Goal: Find specific page/section: Find specific page/section

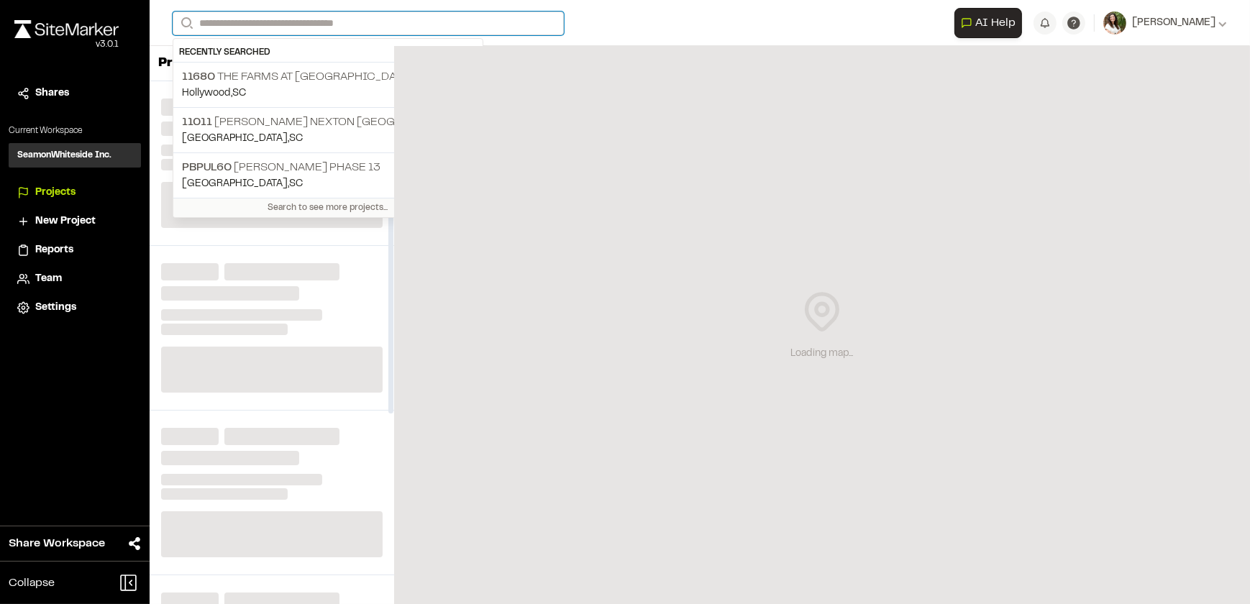
click at [340, 28] on input "Search" at bounding box center [368, 24] width 391 height 24
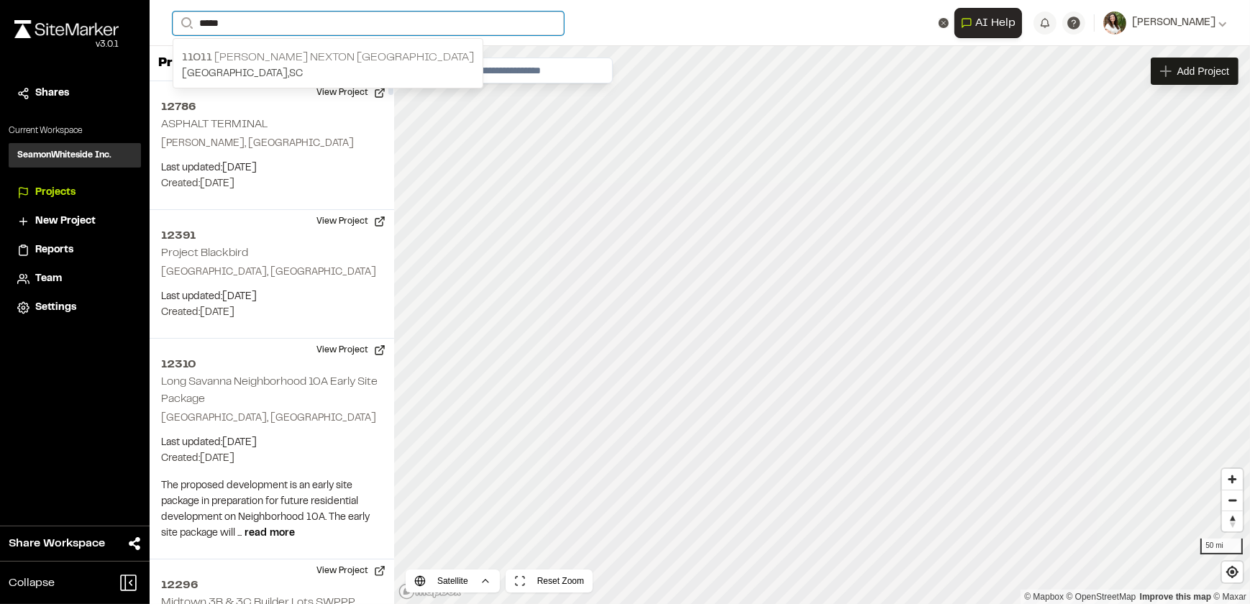
type input "*****"
click at [223, 53] on p "11011 [PERSON_NAME] Nexton [GEOGRAPHIC_DATA]" at bounding box center [328, 57] width 292 height 17
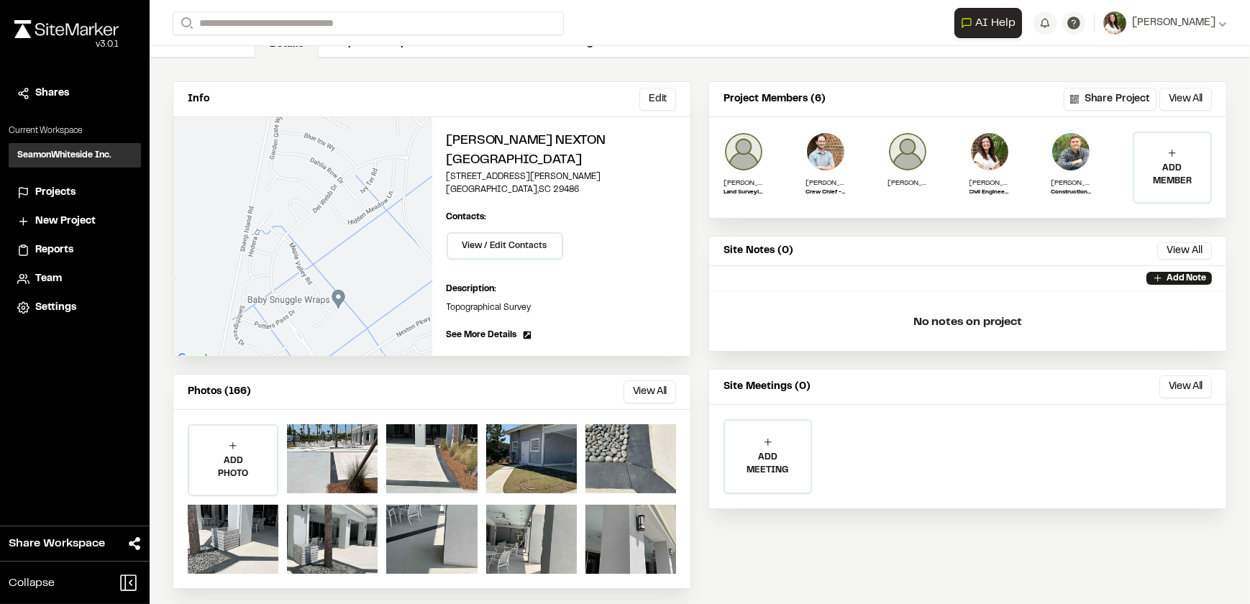
scroll to position [90, 0]
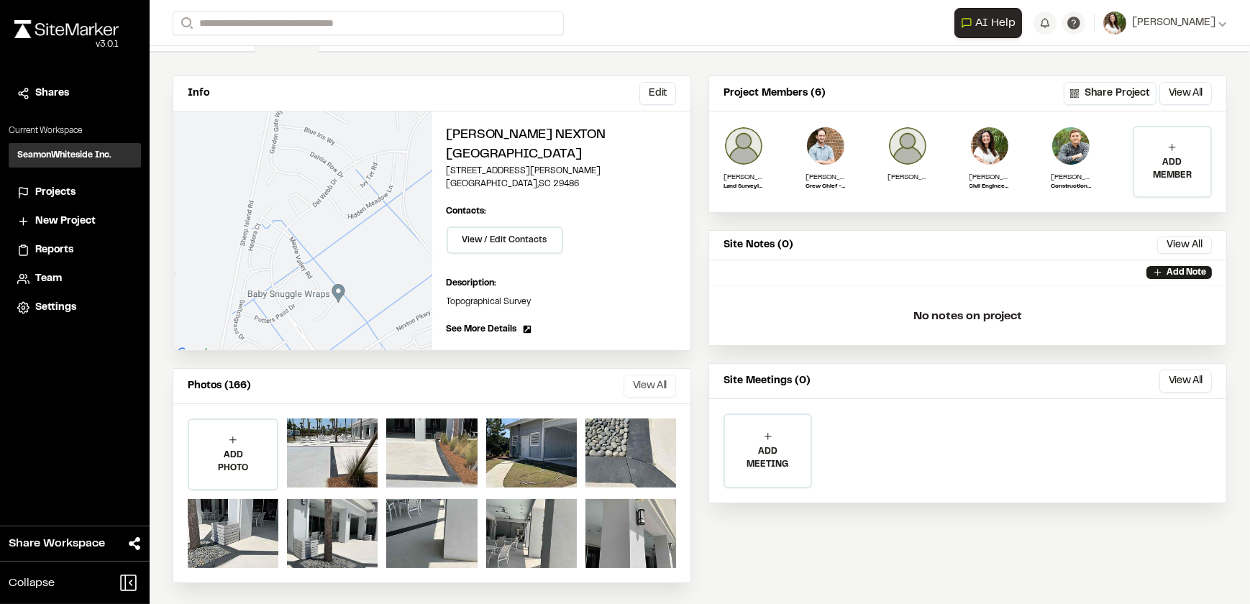
click at [636, 375] on button "View All" at bounding box center [650, 386] width 53 height 23
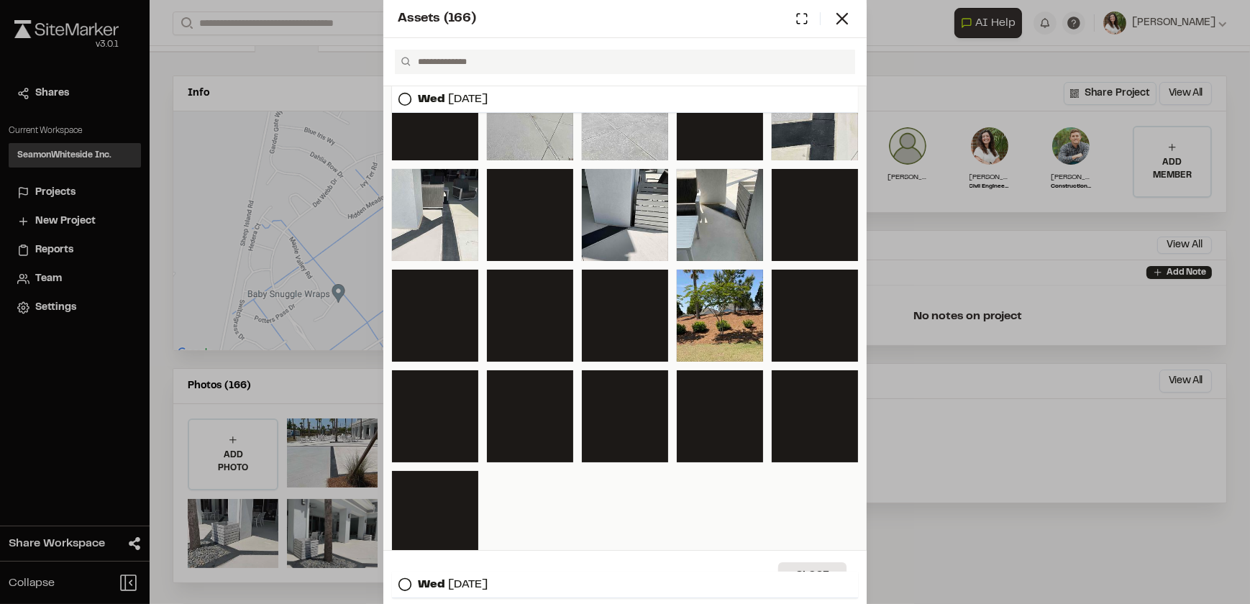
scroll to position [850, 0]
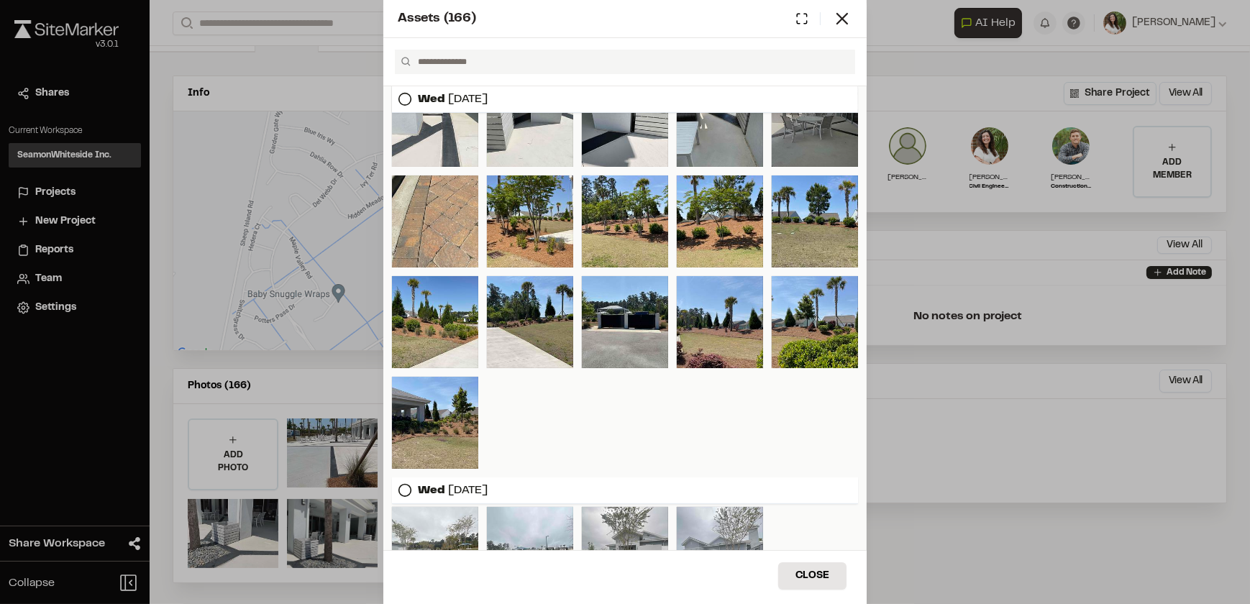
click at [804, 149] on div at bounding box center [815, 121] width 86 height 92
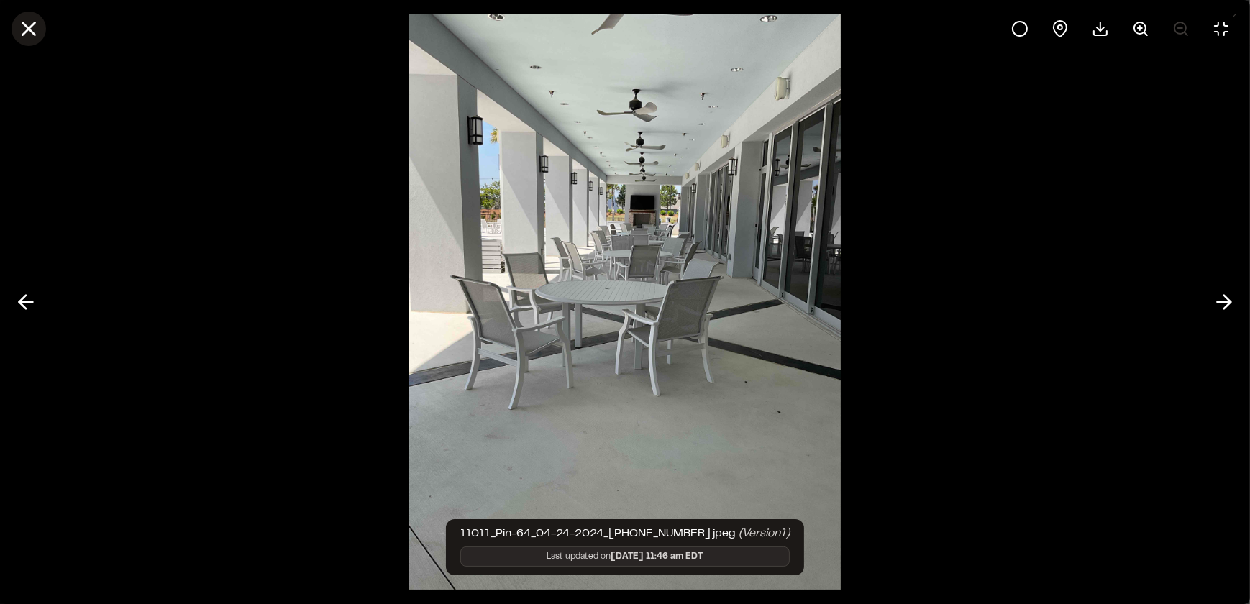
click at [14, 21] on button at bounding box center [29, 29] width 35 height 35
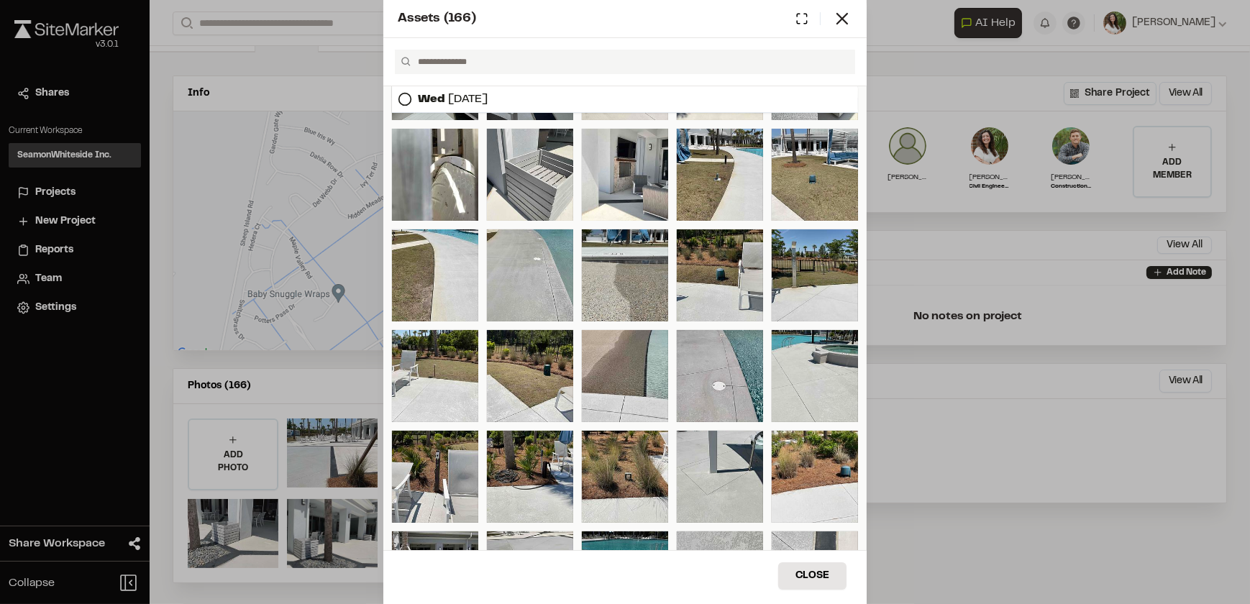
scroll to position [261, 0]
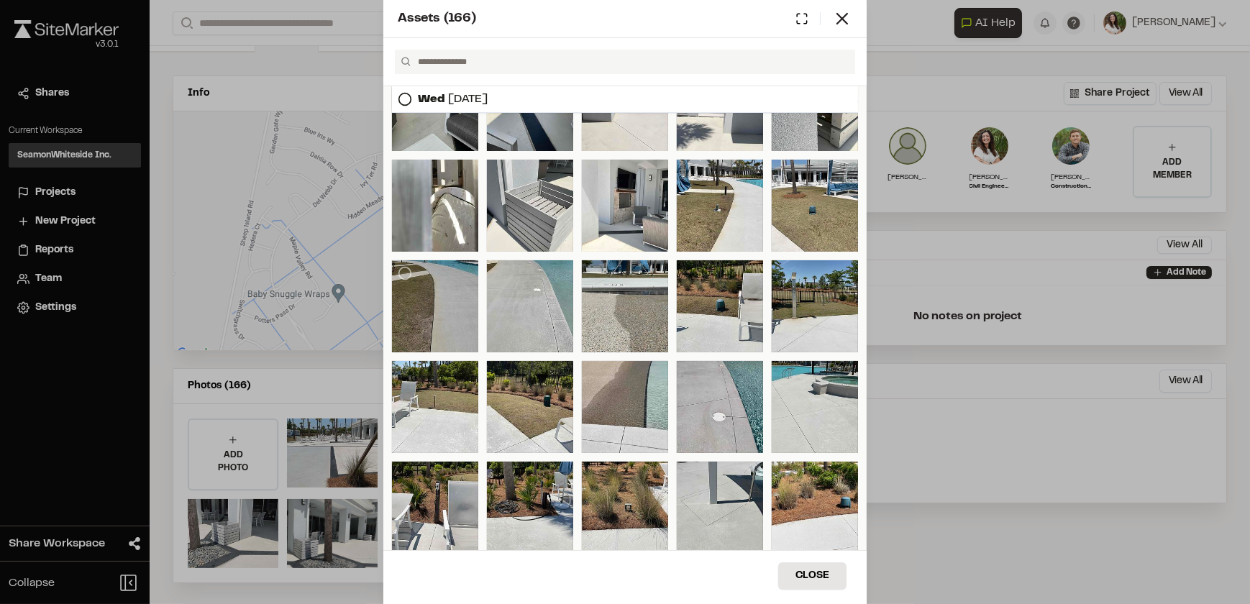
click at [424, 294] on div at bounding box center [435, 306] width 86 height 92
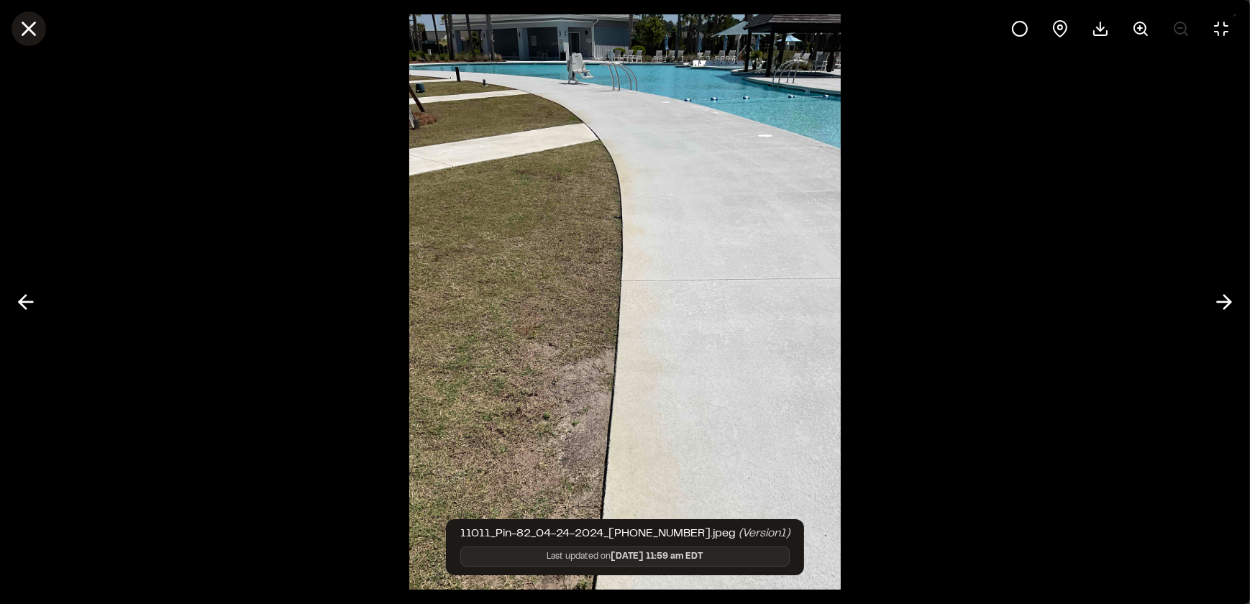
click at [26, 24] on icon at bounding box center [29, 29] width 24 height 24
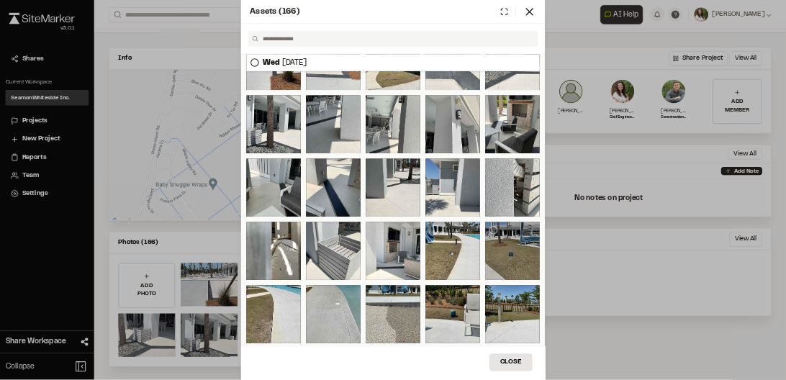
scroll to position [65, 0]
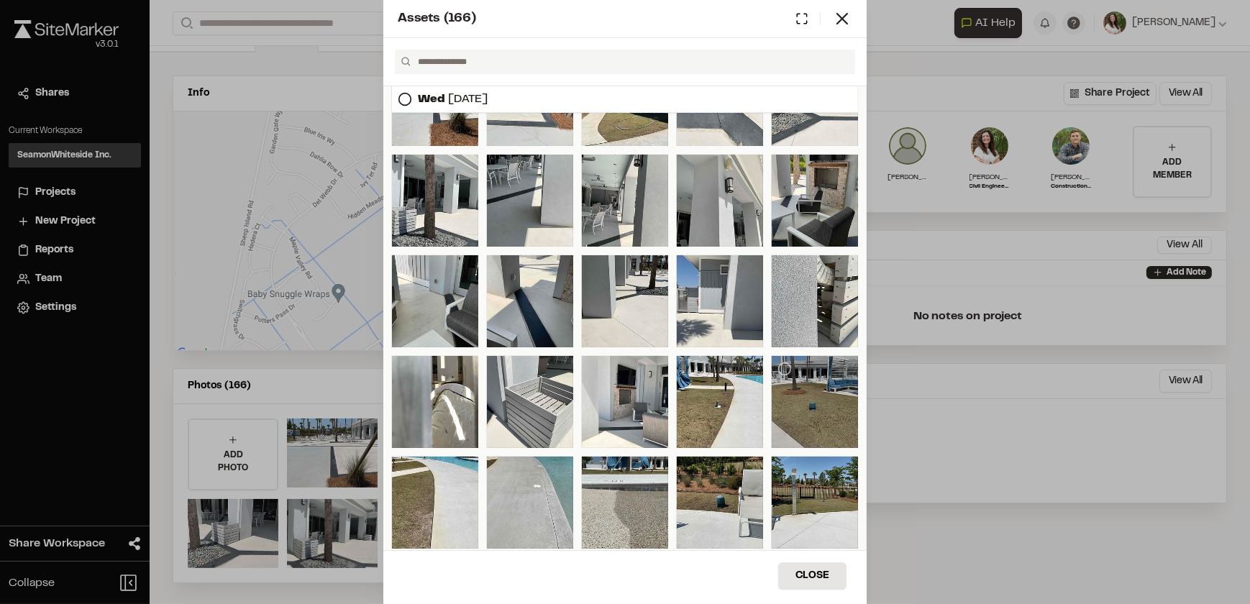
click at [790, 383] on div at bounding box center [815, 402] width 86 height 92
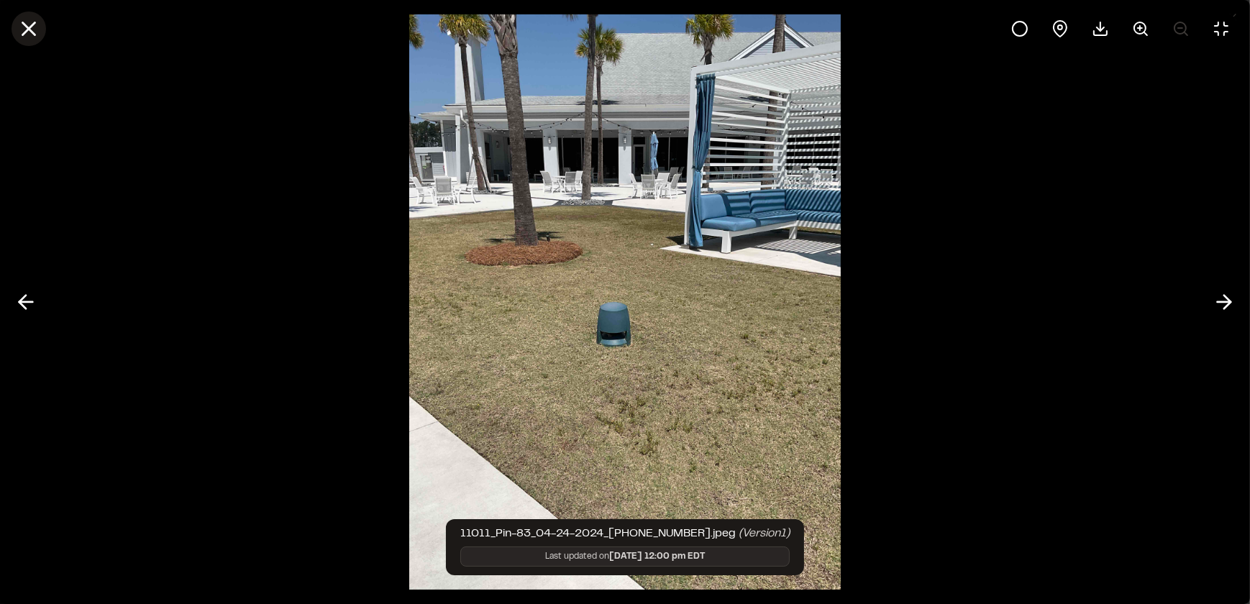
click at [23, 28] on icon at bounding box center [29, 29] width 24 height 24
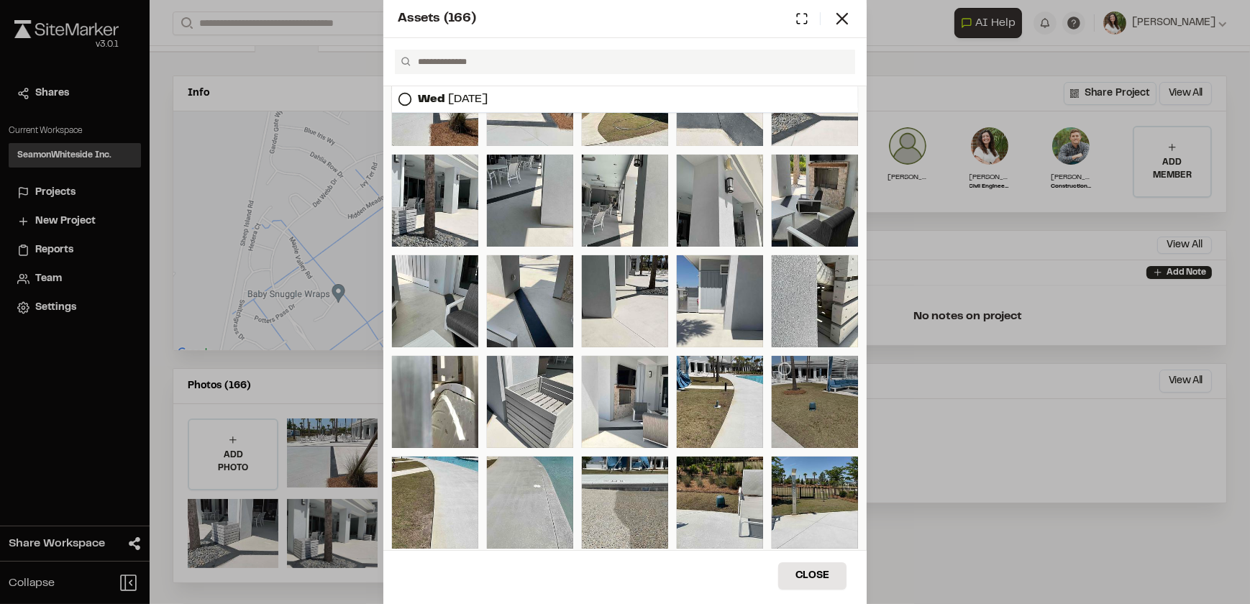
click at [788, 392] on div at bounding box center [815, 402] width 86 height 92
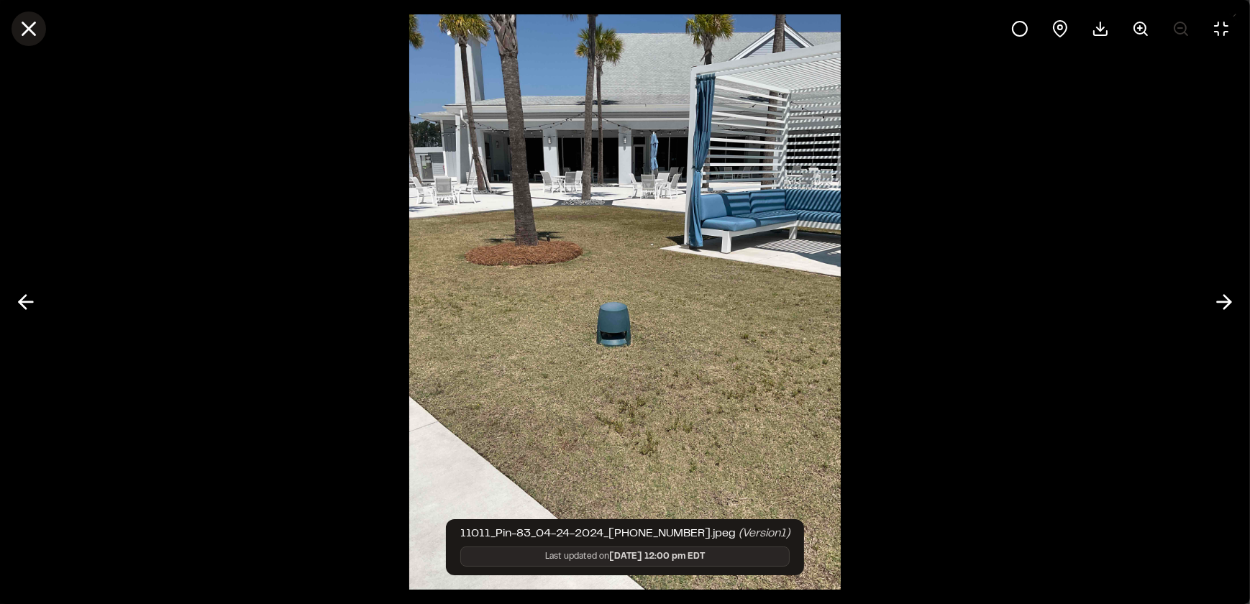
click at [24, 30] on icon at bounding box center [29, 29] width 24 height 24
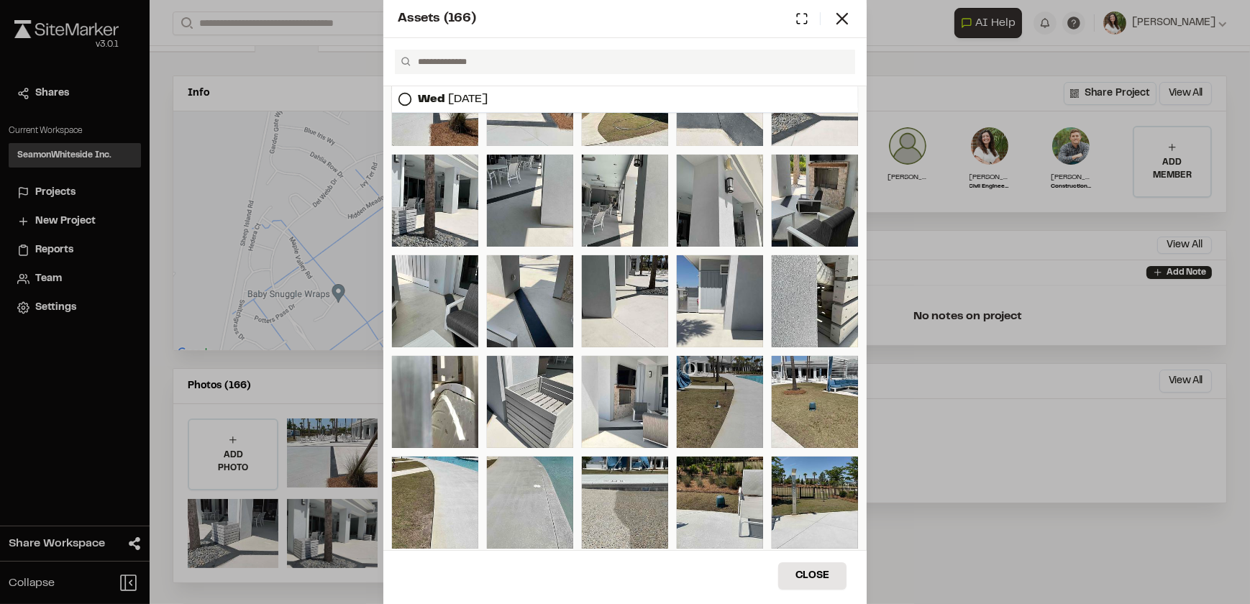
click at [704, 402] on div at bounding box center [720, 402] width 86 height 92
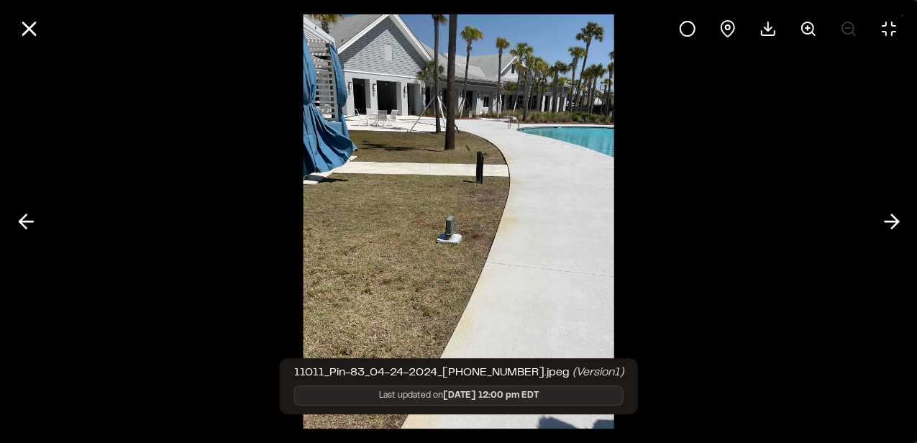
scroll to position [65, 0]
click at [812, 27] on circle at bounding box center [807, 28] width 12 height 12
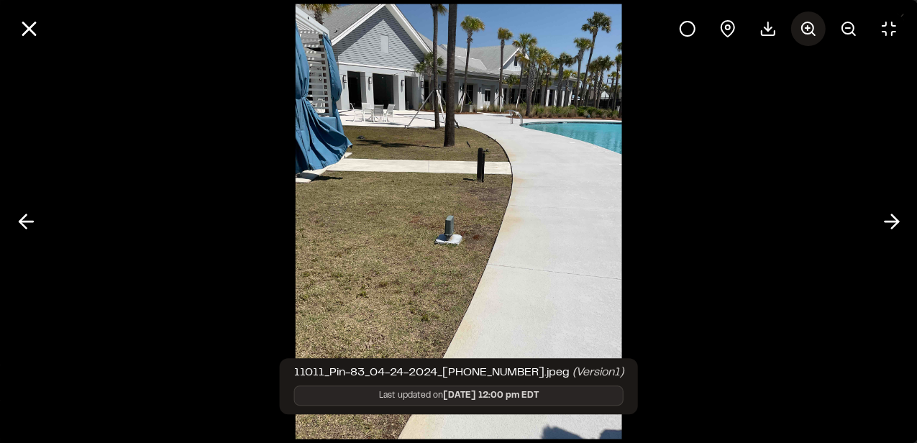
click at [801, 23] on icon at bounding box center [807, 28] width 17 height 17
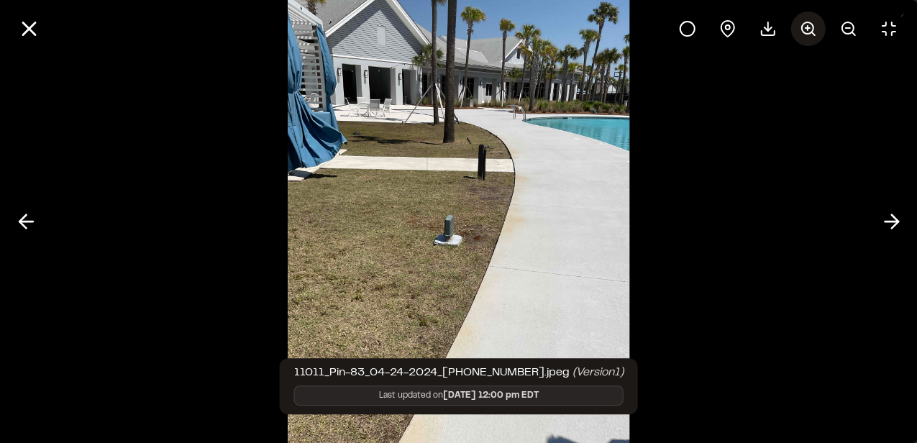
click at [801, 23] on icon at bounding box center [807, 28] width 17 height 17
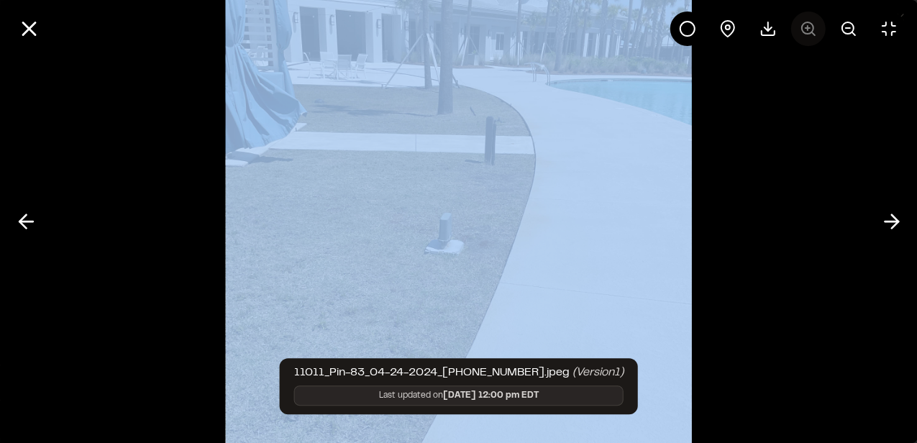
click at [801, 23] on div at bounding box center [788, 29] width 236 height 35
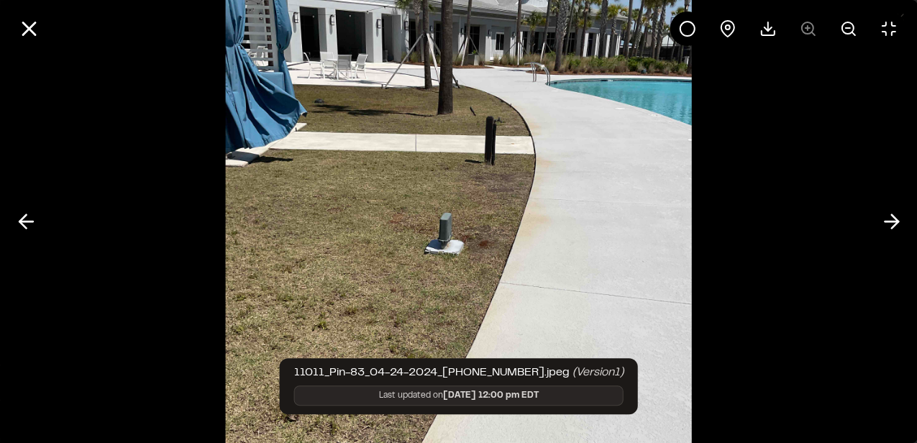
click at [801, 23] on div at bounding box center [788, 29] width 236 height 35
click at [806, 24] on div at bounding box center [788, 29] width 236 height 35
drag, startPoint x: 803, startPoint y: 27, endPoint x: 567, endPoint y: 187, distance: 284.9
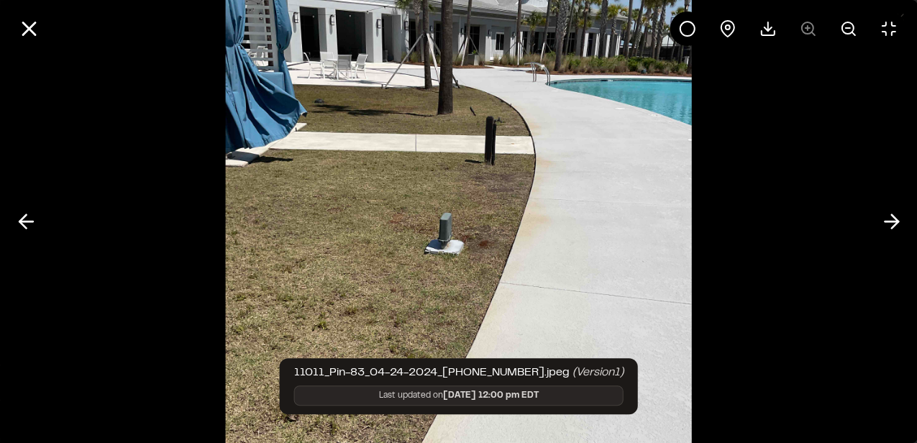
click at [567, 188] on img at bounding box center [459, 221] width 466 height 665
click at [400, 223] on img at bounding box center [459, 221] width 466 height 665
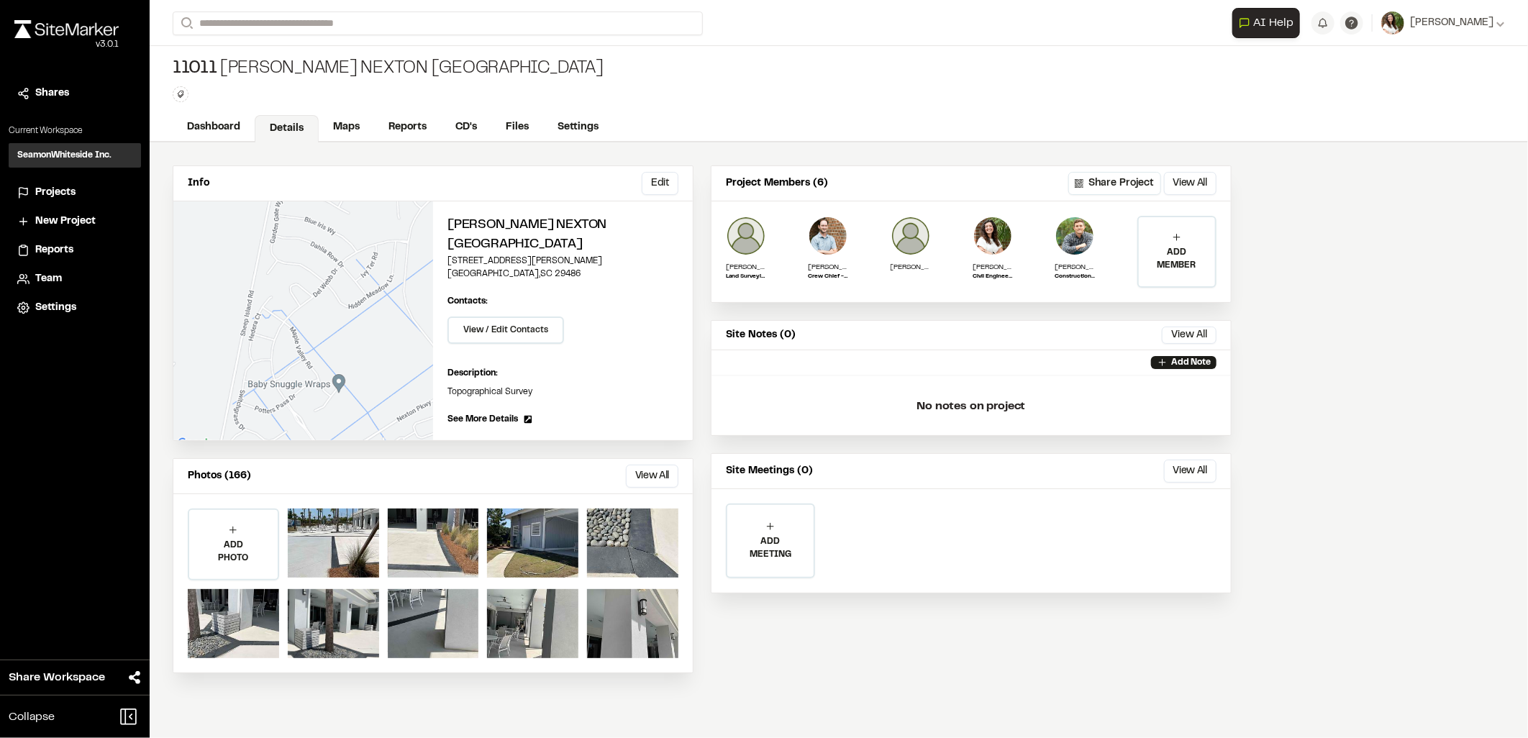
scroll to position [0, 0]
click at [640, 471] on button "View All" at bounding box center [652, 476] width 53 height 23
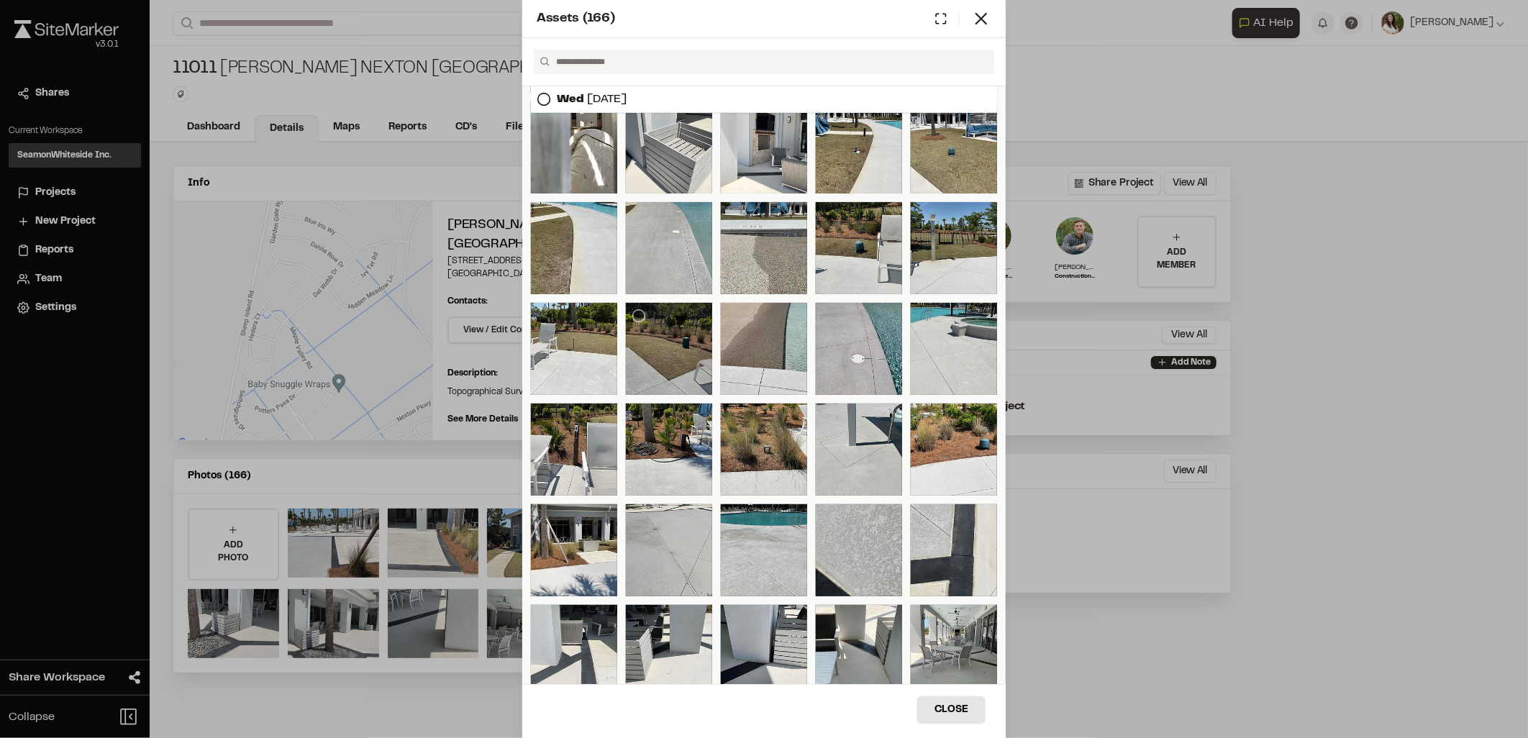
scroll to position [399, 0]
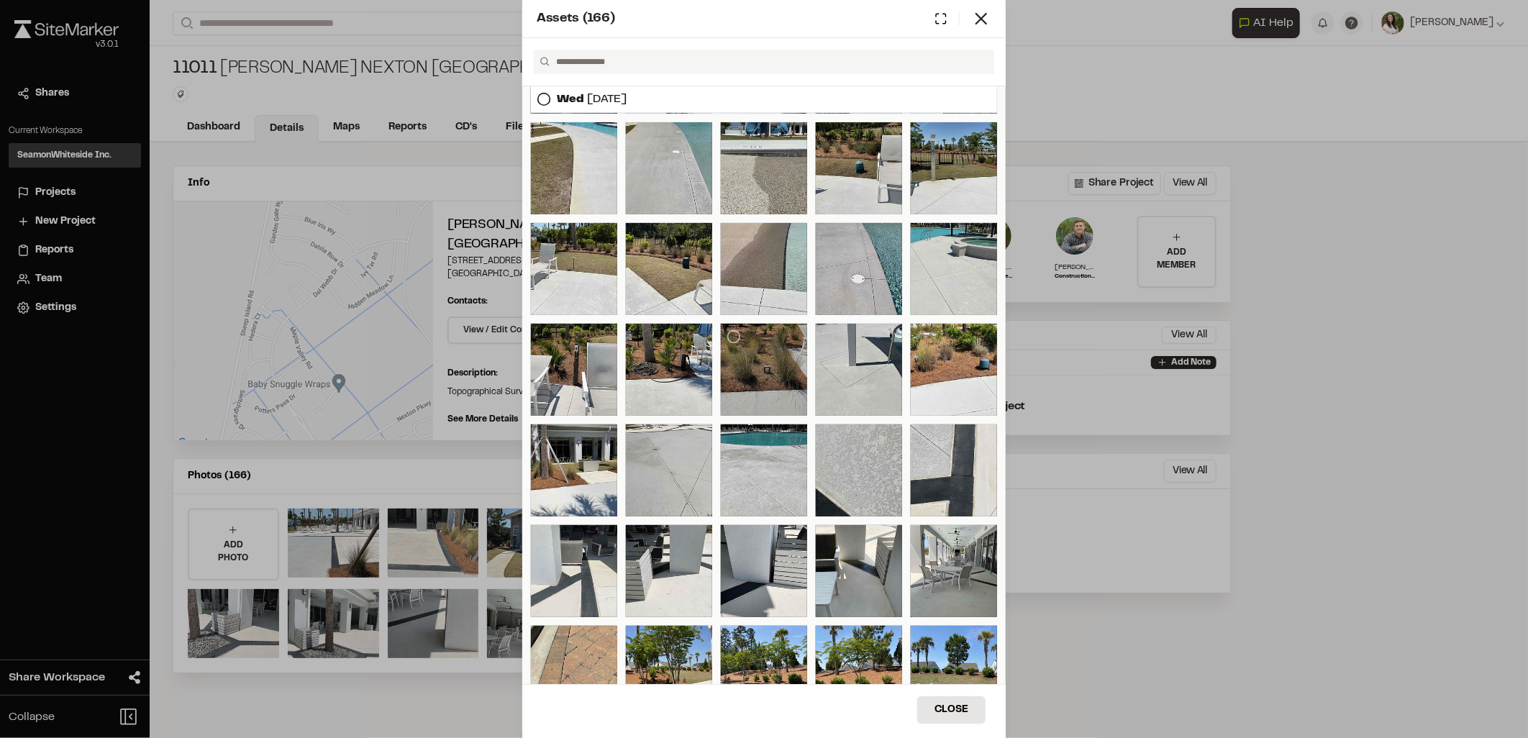
click at [754, 365] on div at bounding box center [764, 370] width 86 height 92
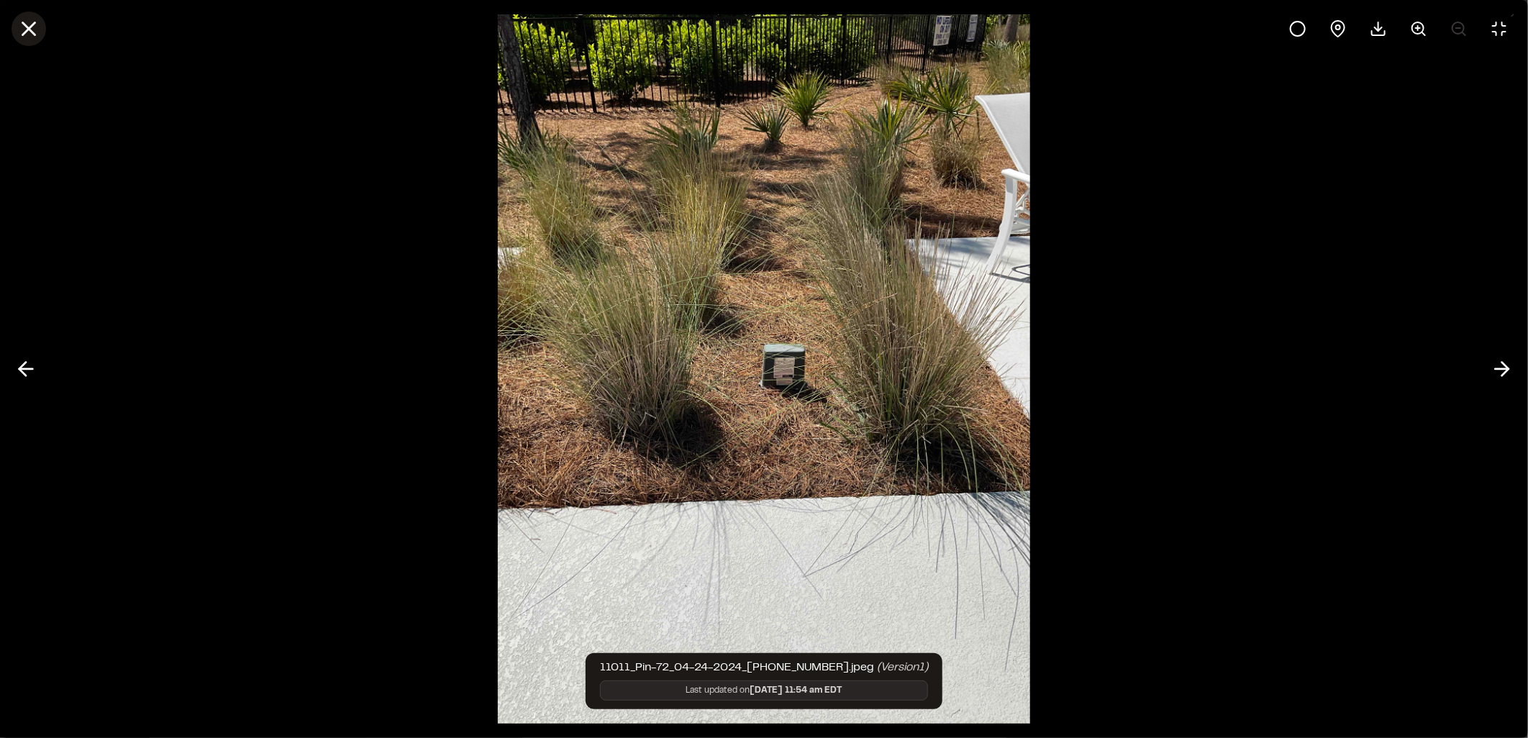
click at [22, 25] on icon at bounding box center [29, 29] width 24 height 24
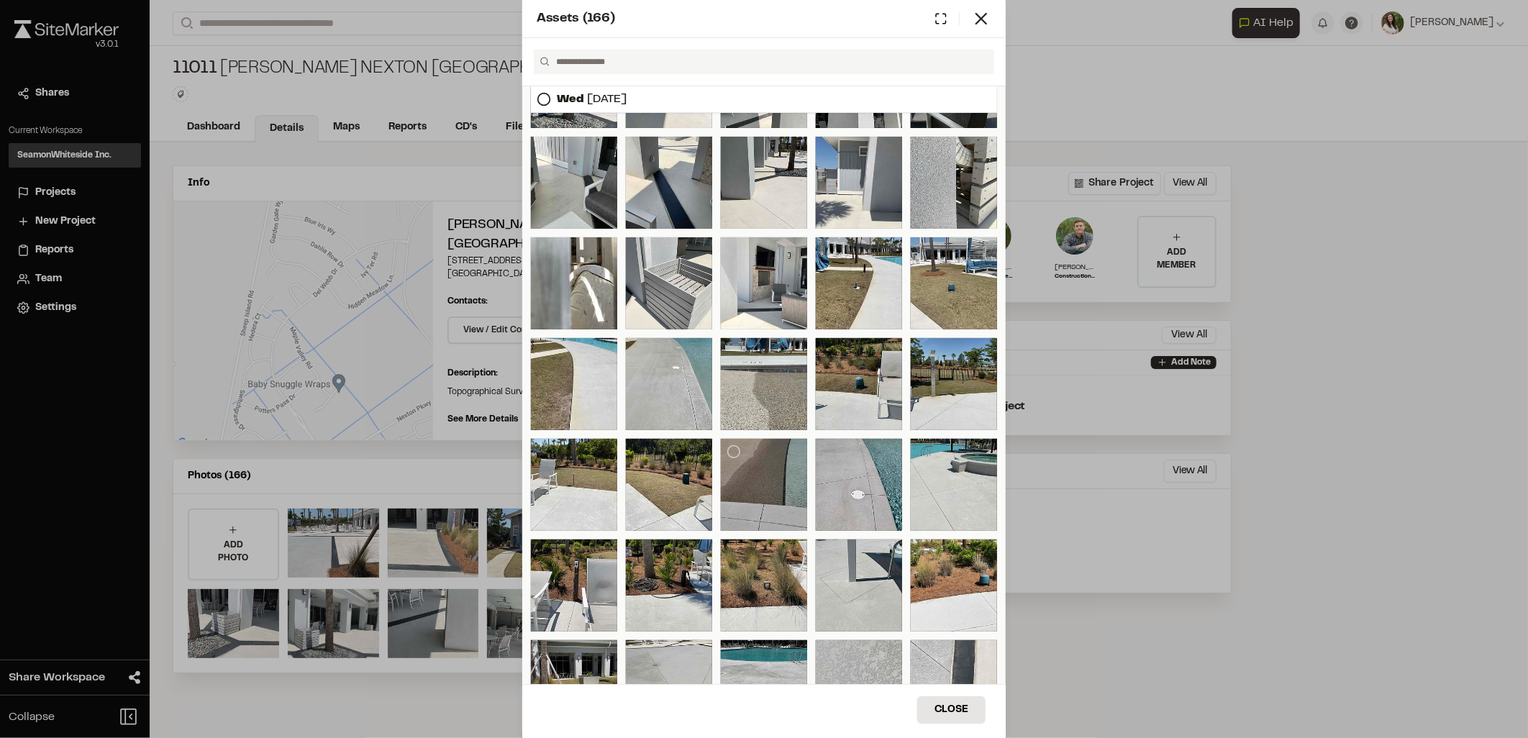
scroll to position [160, 0]
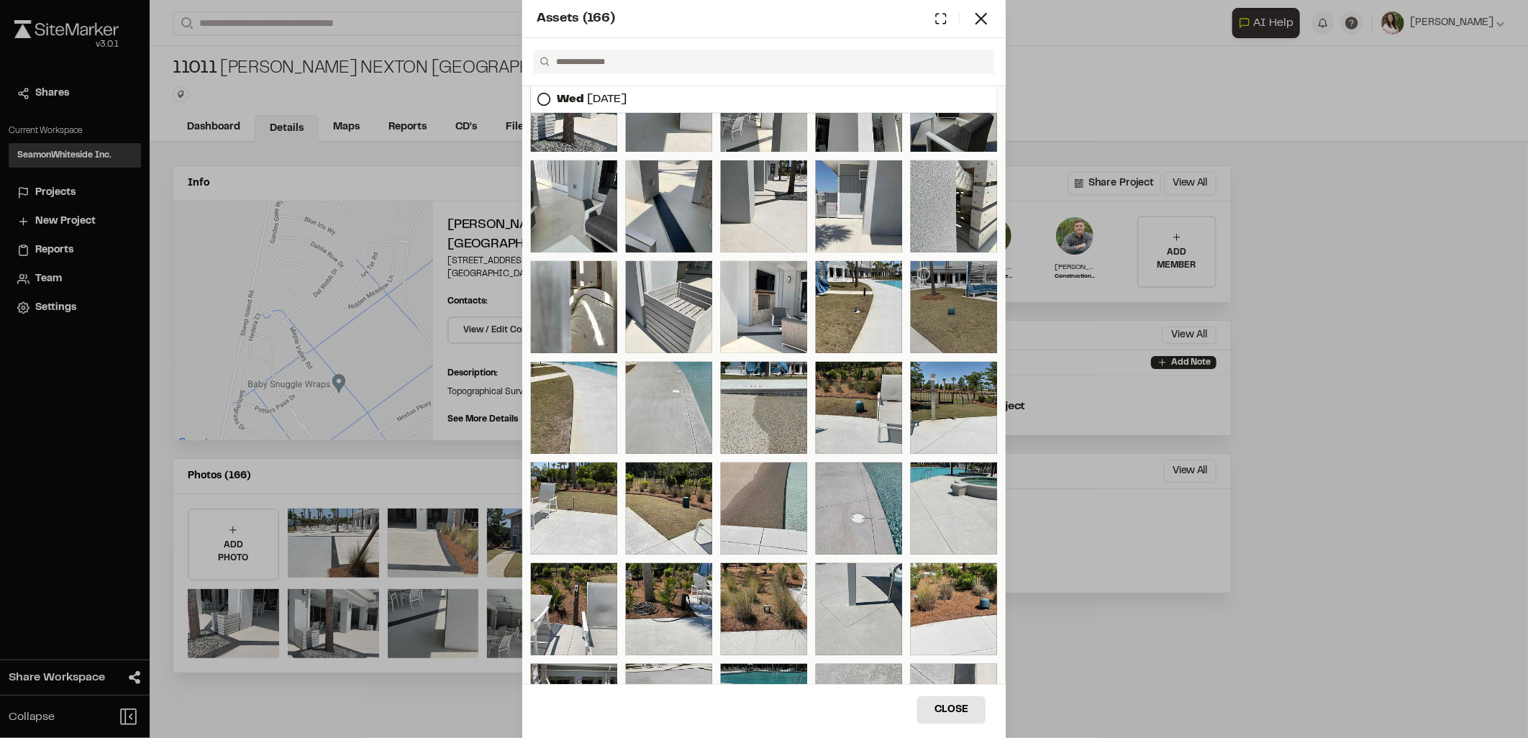
click at [911, 333] on div at bounding box center [954, 307] width 86 height 92
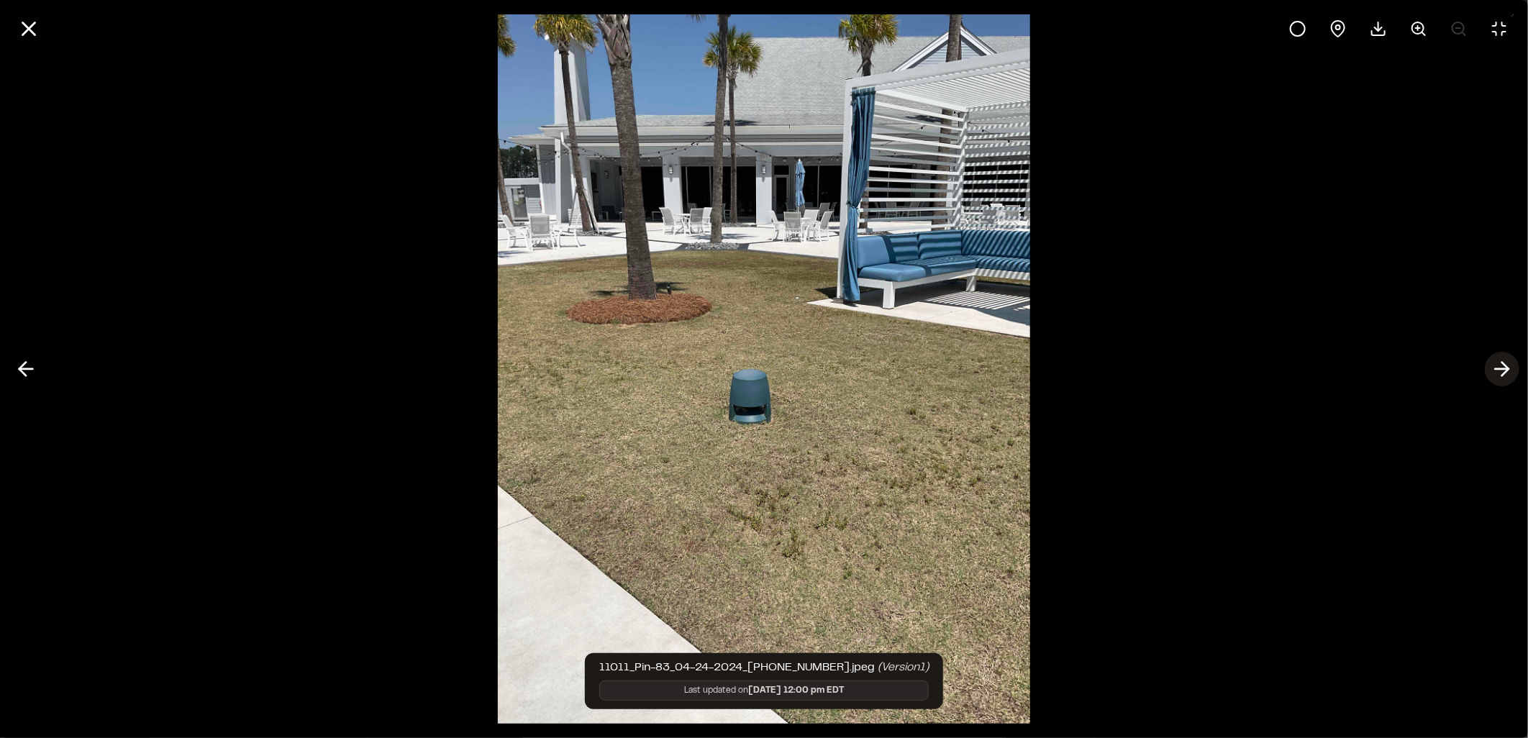
click at [1250, 368] on polyline at bounding box center [1505, 370] width 6 height 14
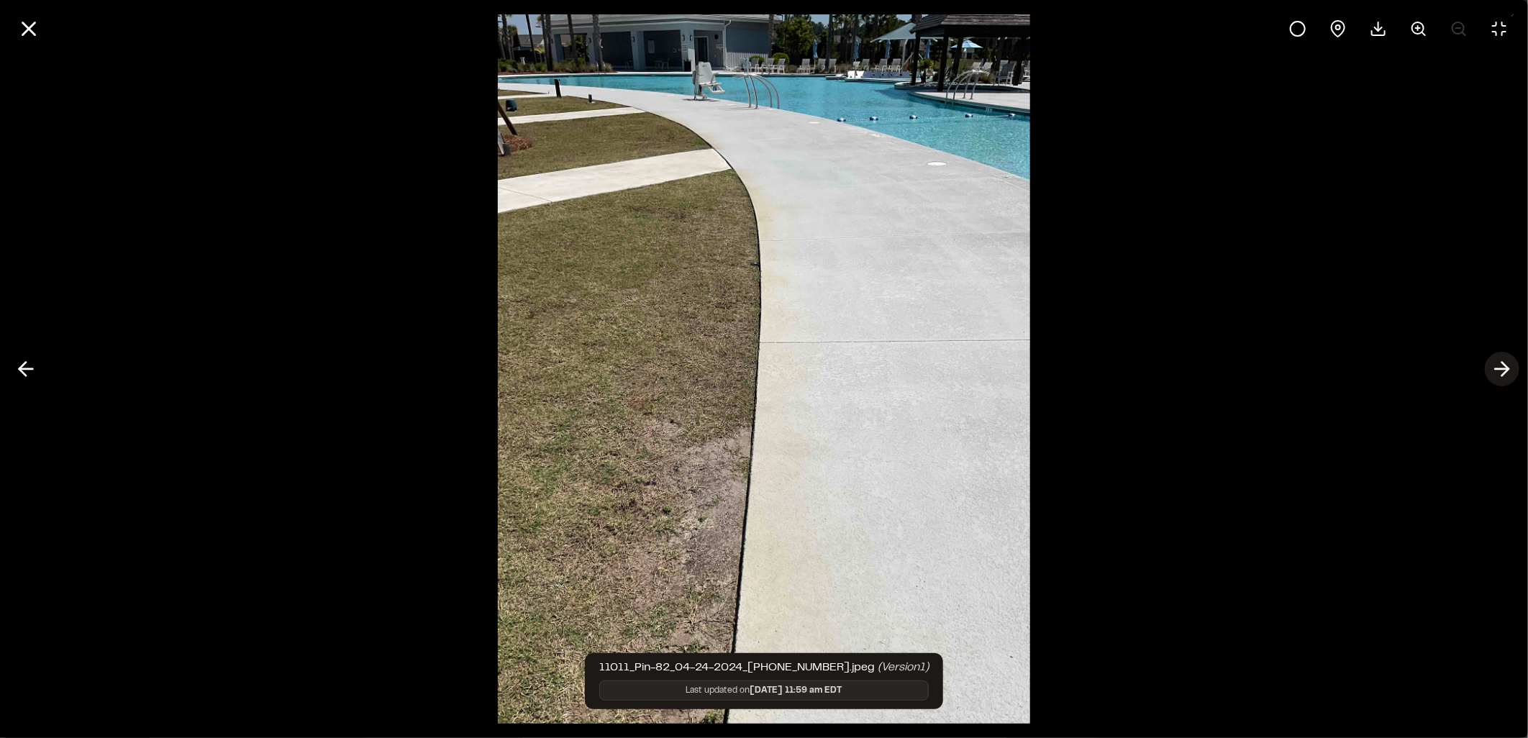
click at [1250, 368] on polyline at bounding box center [1505, 370] width 6 height 14
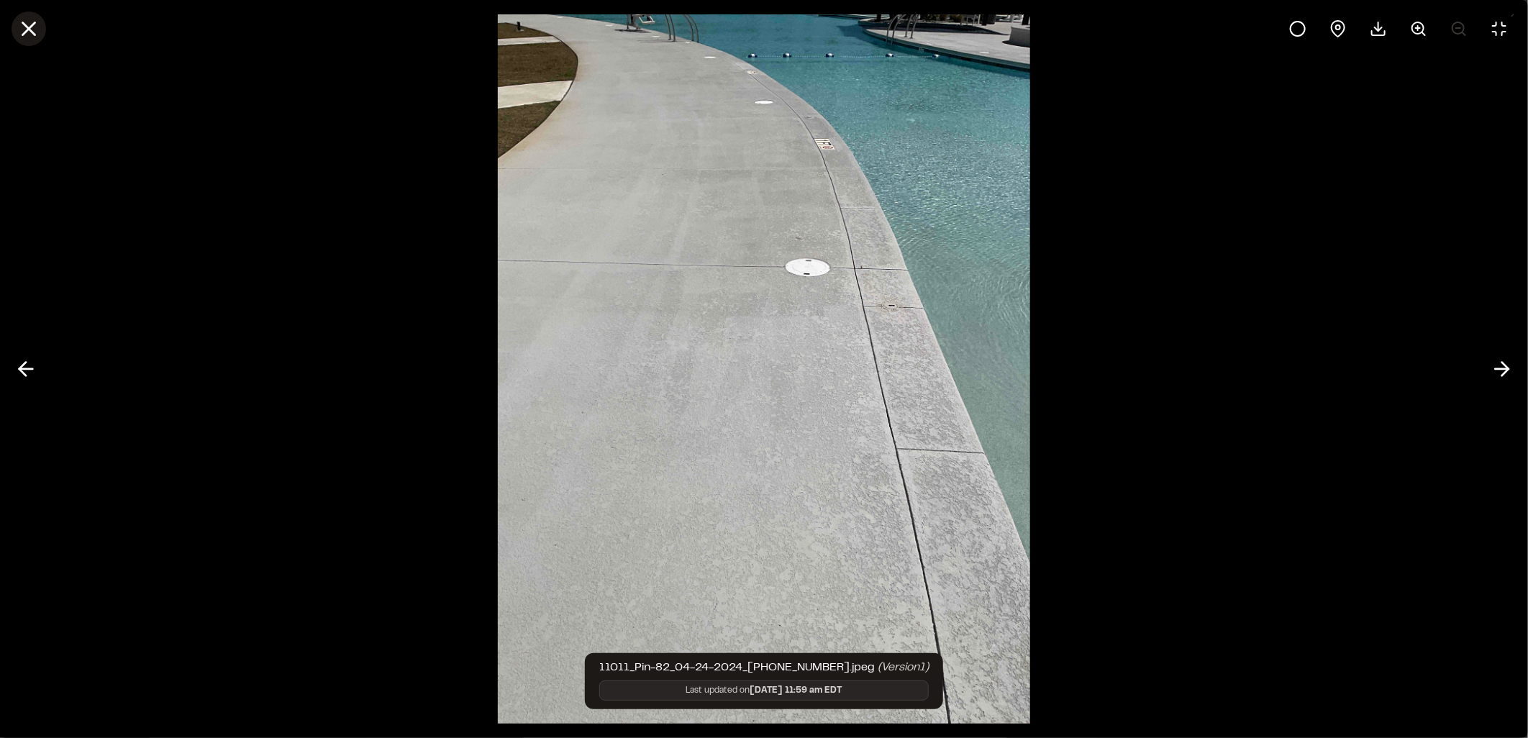
click at [27, 19] on icon at bounding box center [29, 29] width 24 height 24
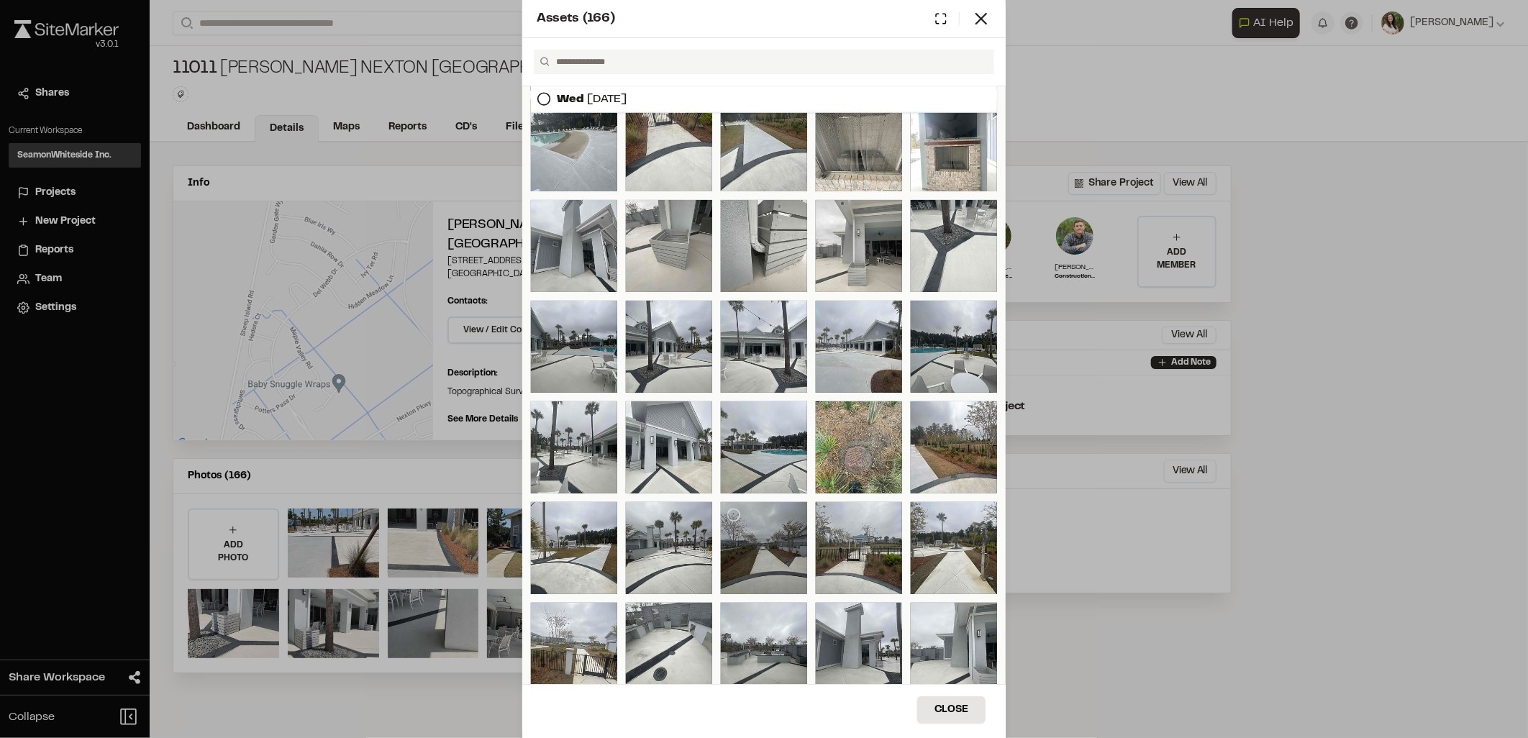
scroll to position [1439, 0]
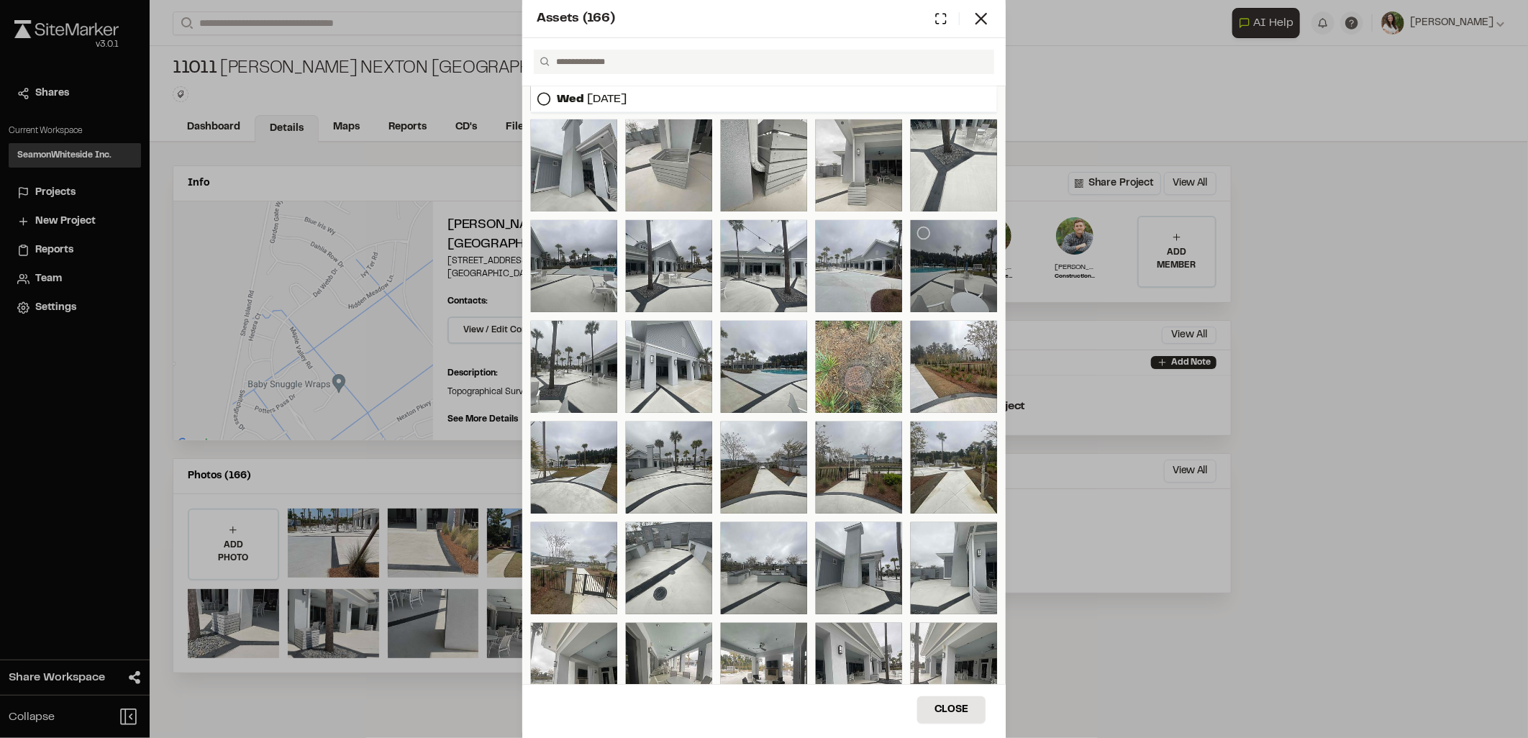
click at [940, 276] on div at bounding box center [954, 266] width 86 height 92
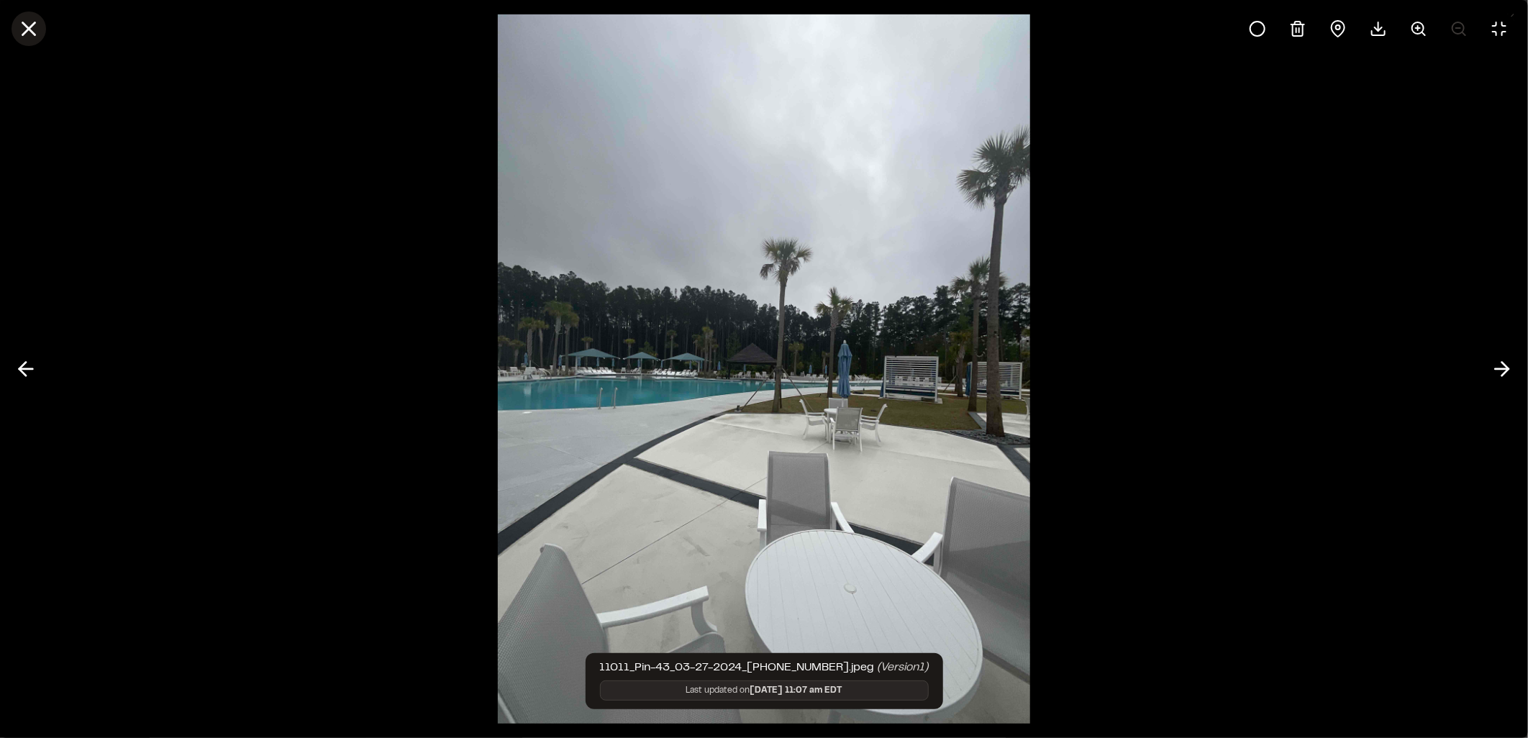
click at [18, 27] on icon at bounding box center [29, 29] width 24 height 24
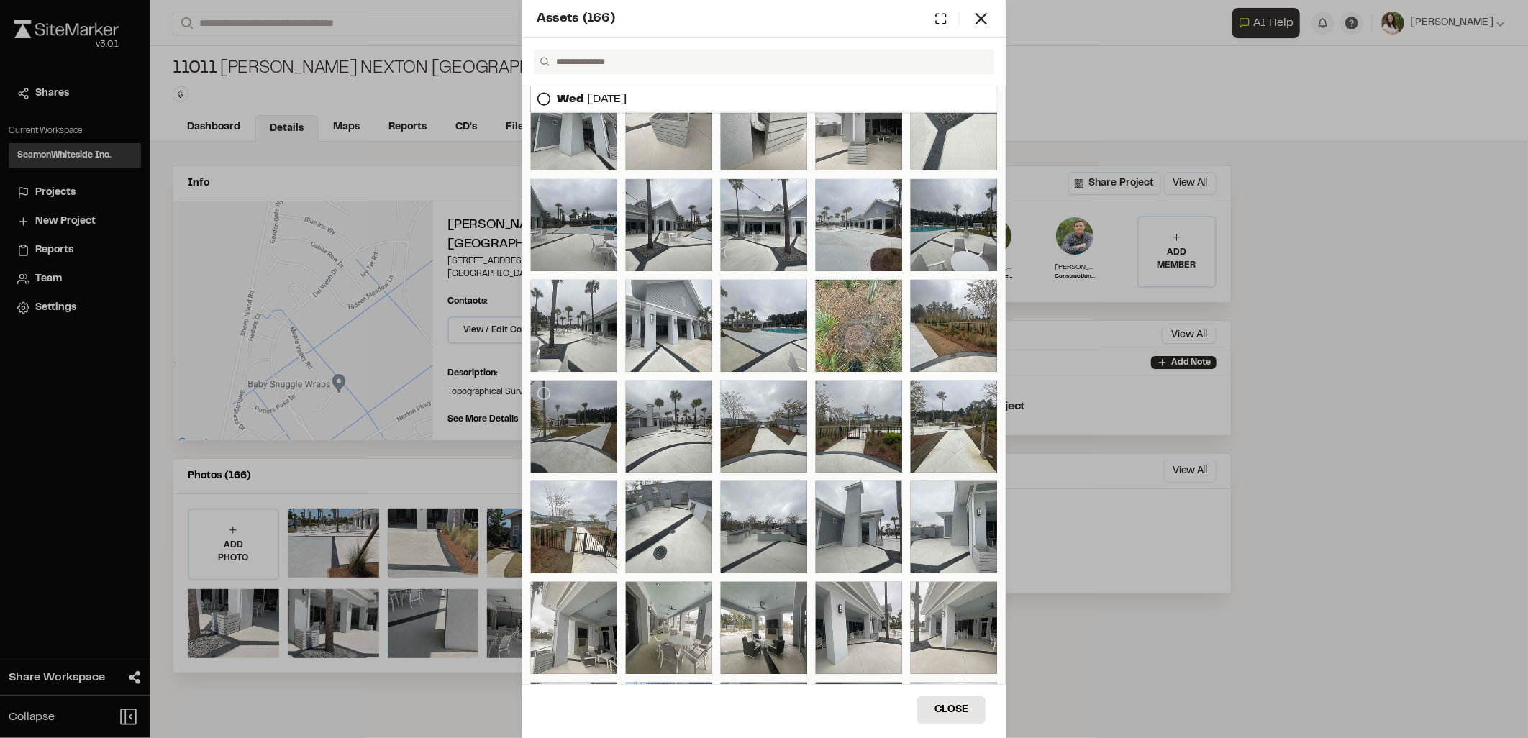
scroll to position [1519, 0]
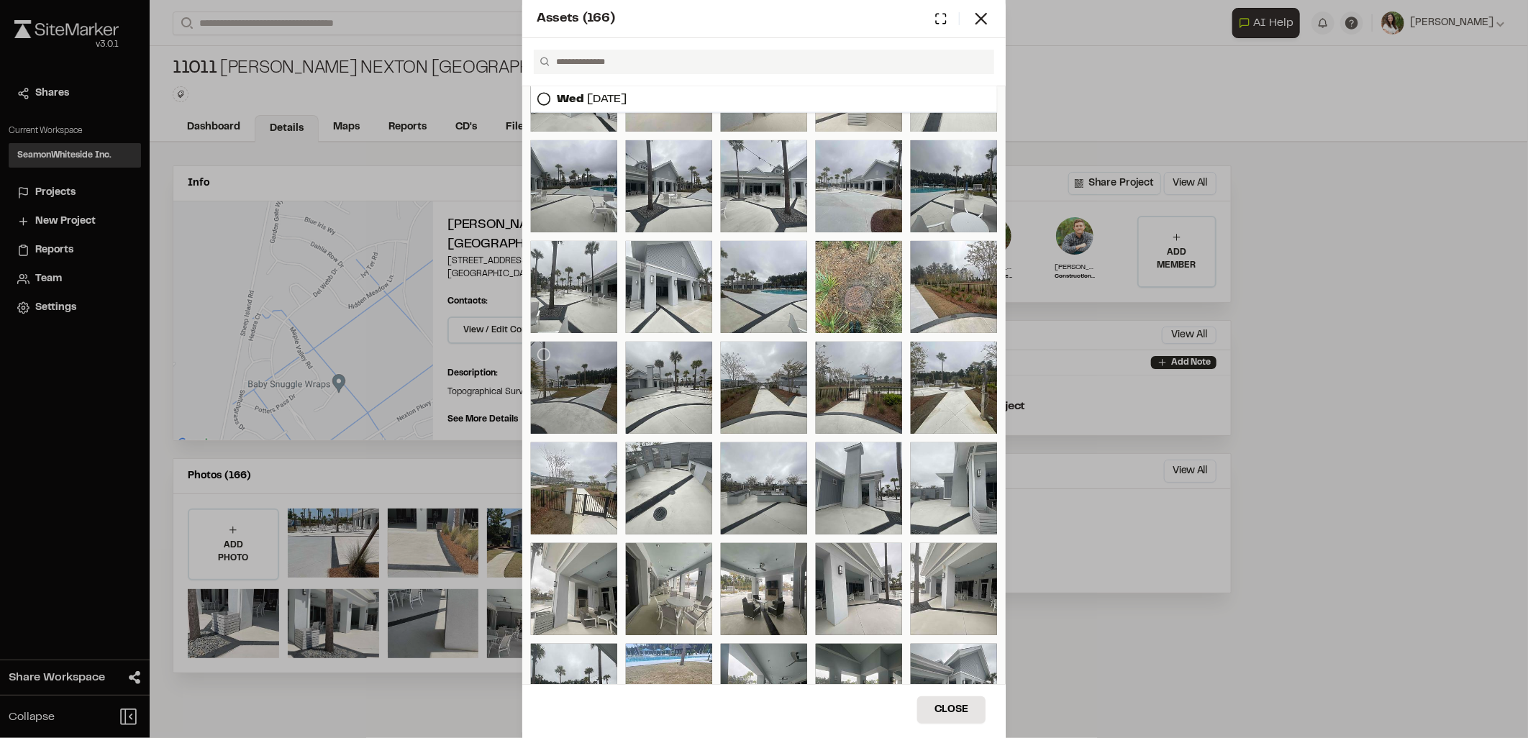
click at [561, 361] on div at bounding box center [574, 388] width 86 height 92
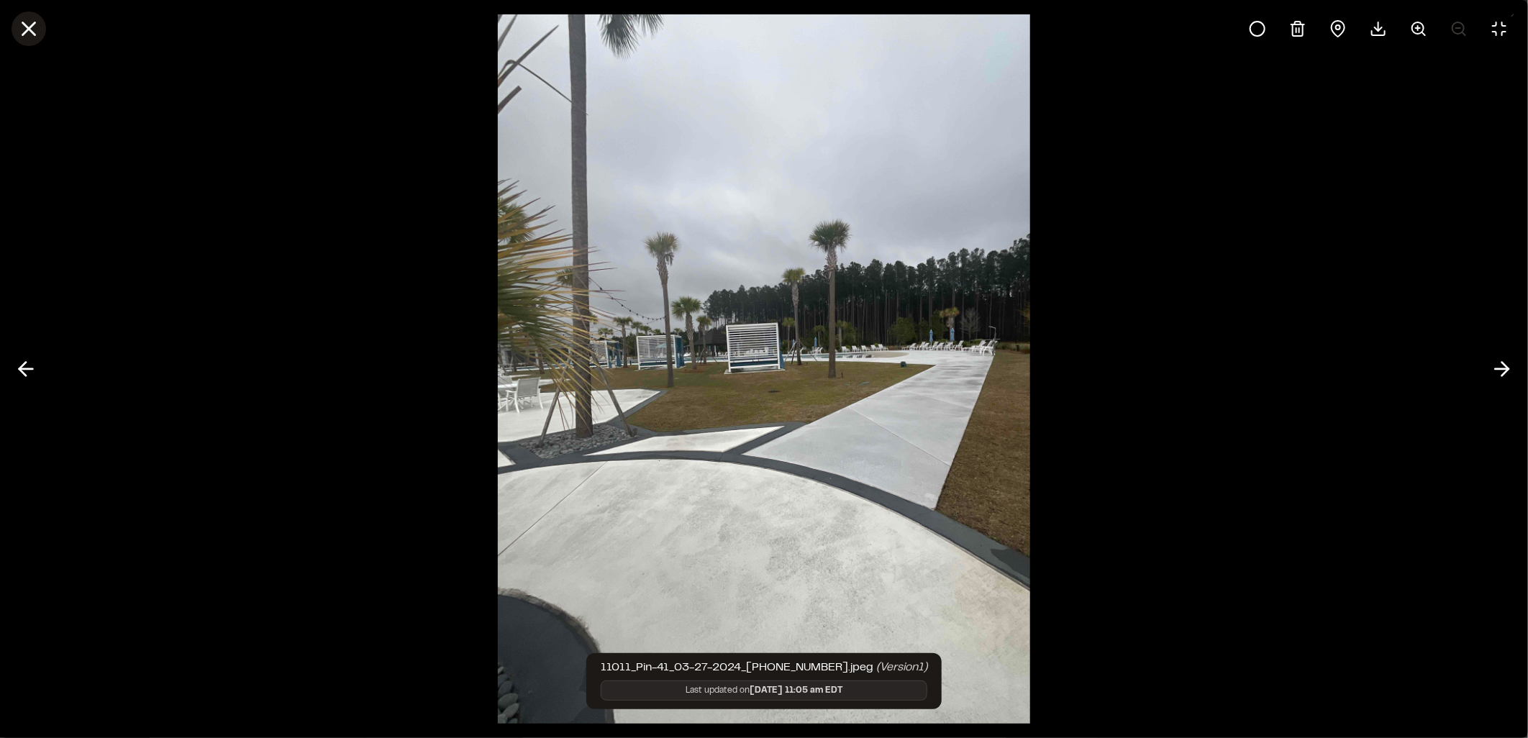
click at [17, 25] on icon at bounding box center [29, 29] width 24 height 24
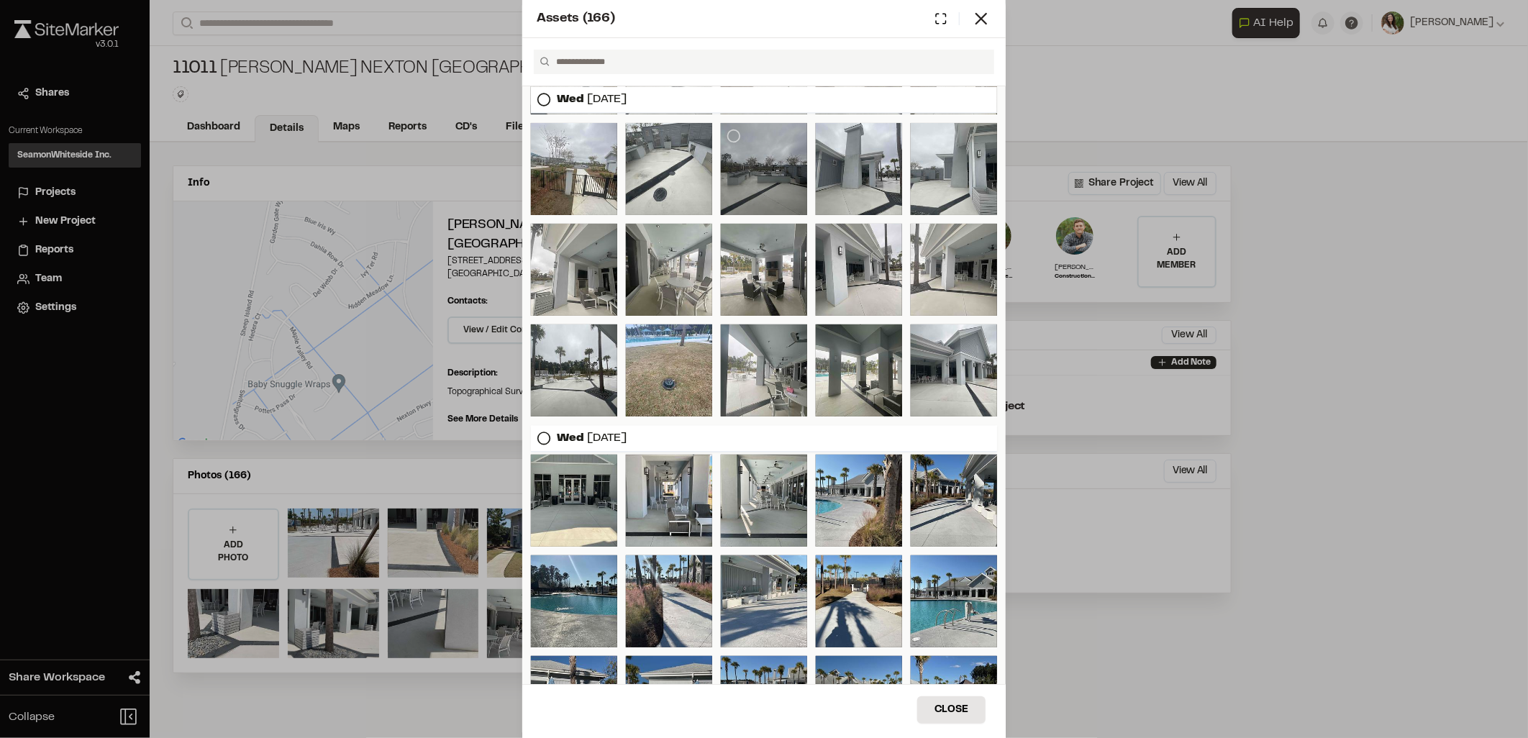
scroll to position [1918, 0]
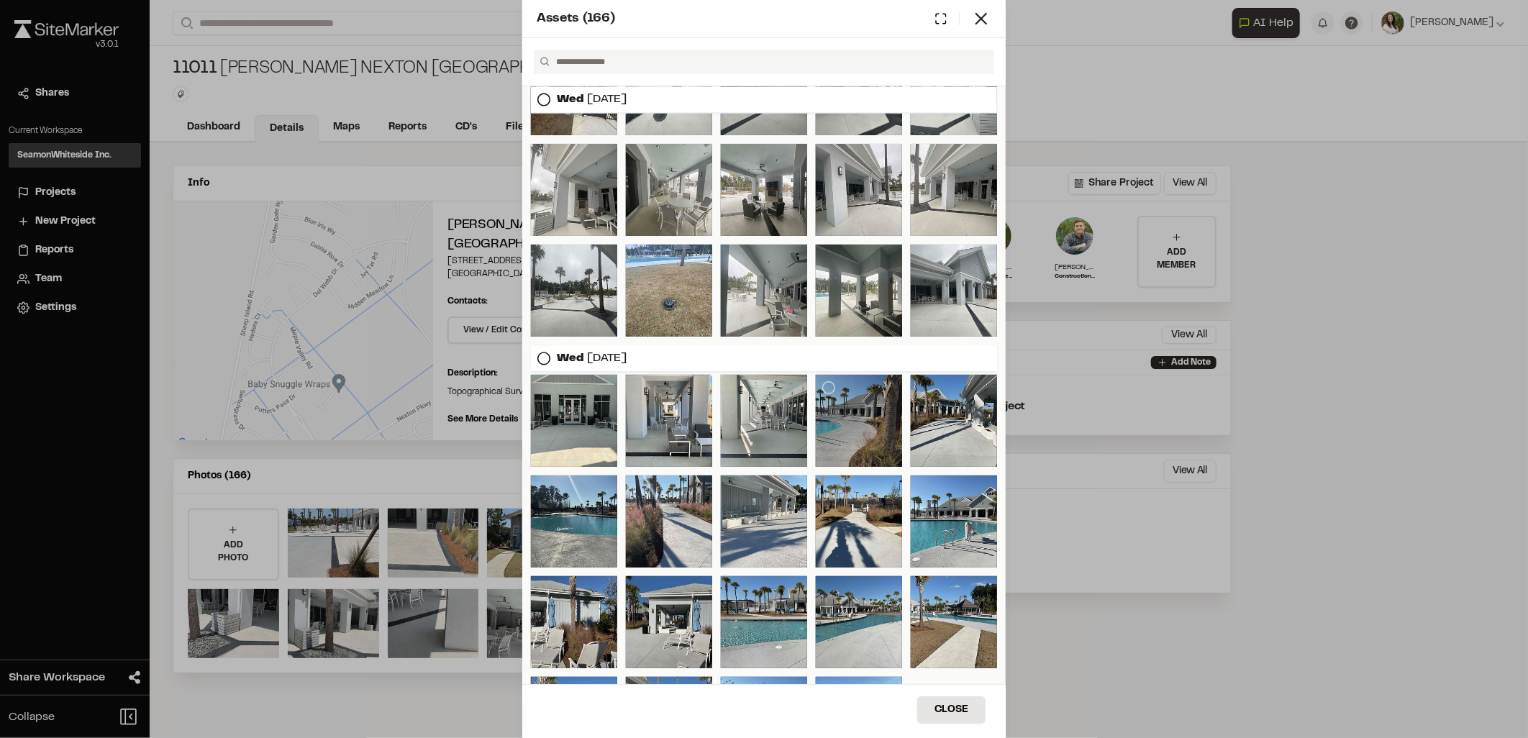
click at [854, 420] on div at bounding box center [859, 421] width 86 height 92
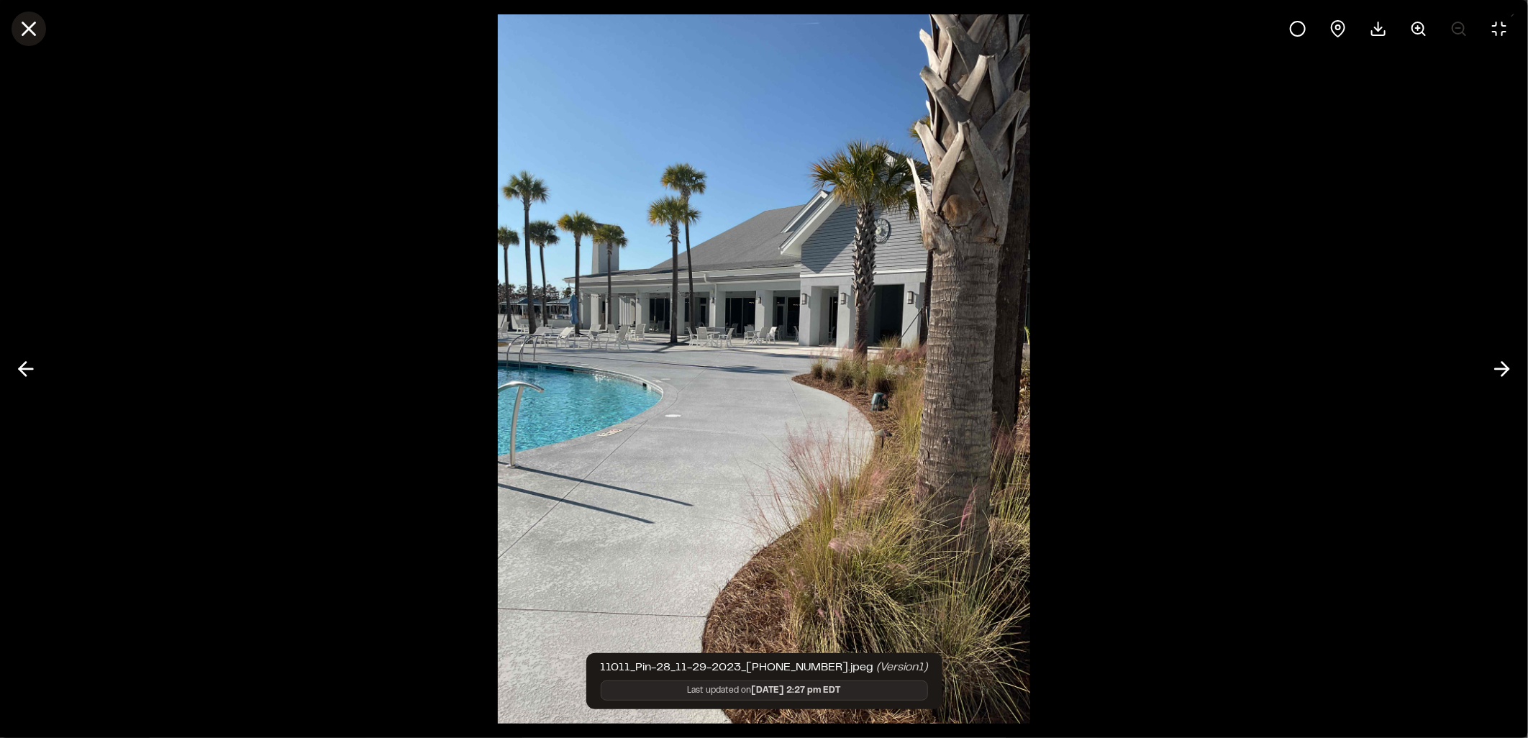
click at [25, 29] on icon at bounding box center [29, 29] width 24 height 24
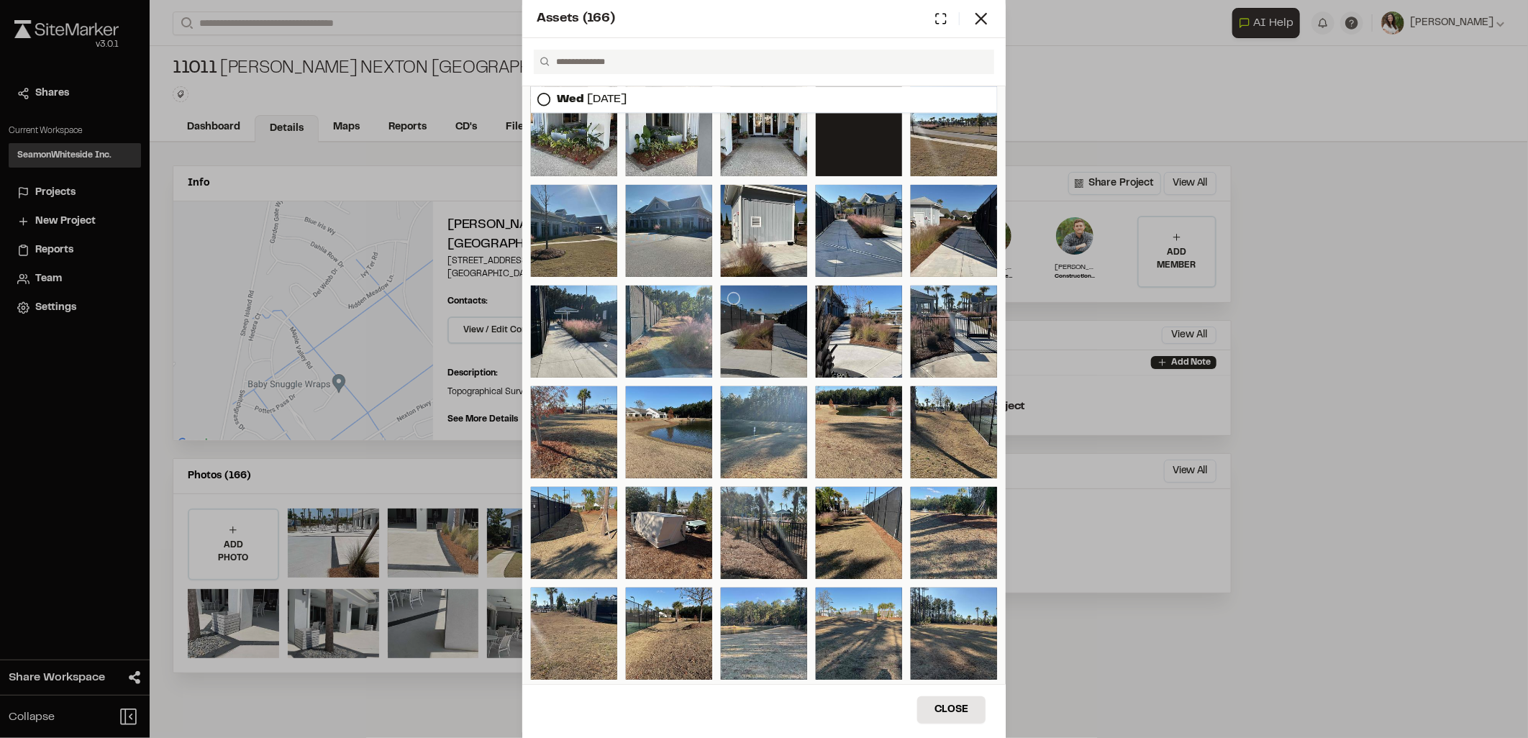
scroll to position [2451, 0]
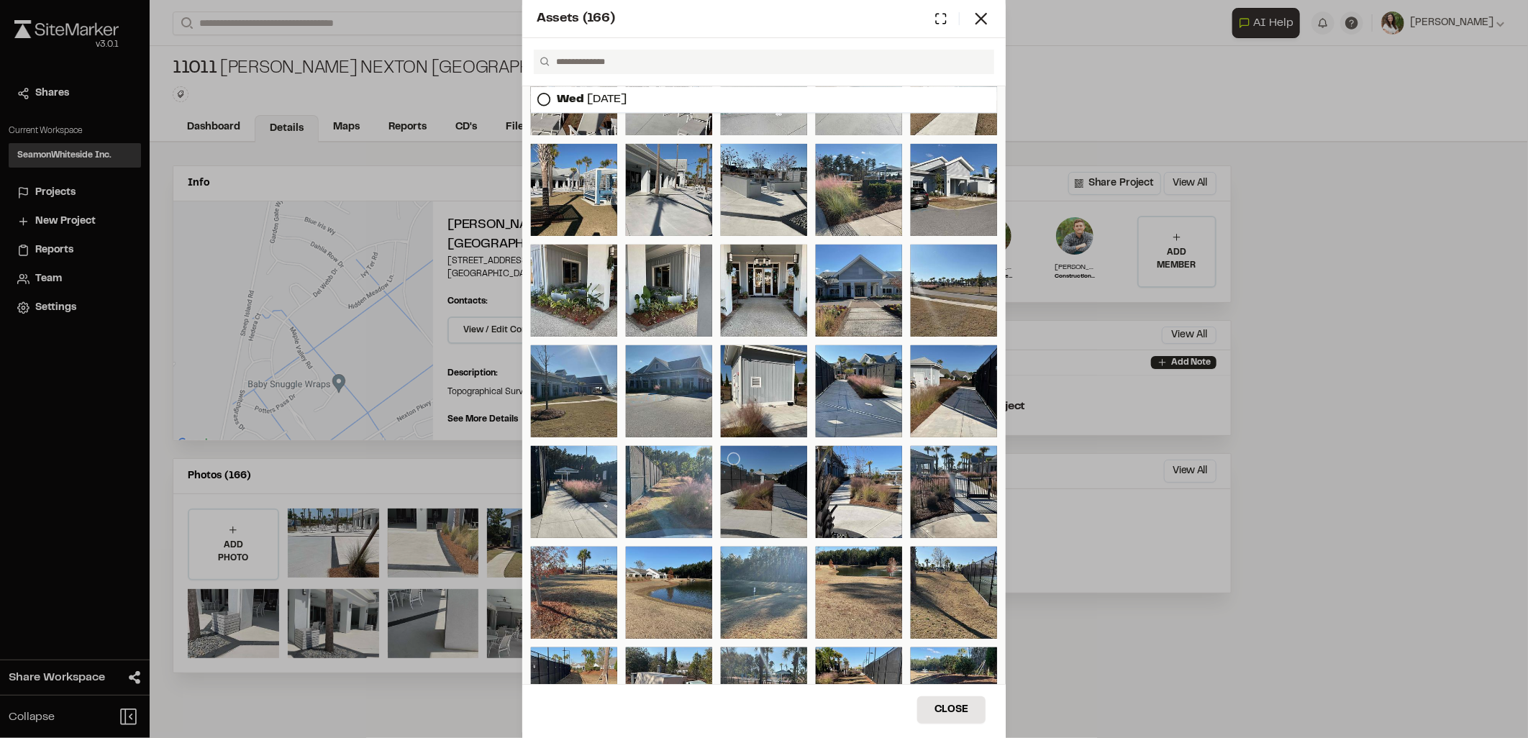
click at [758, 492] on div at bounding box center [764, 492] width 86 height 92
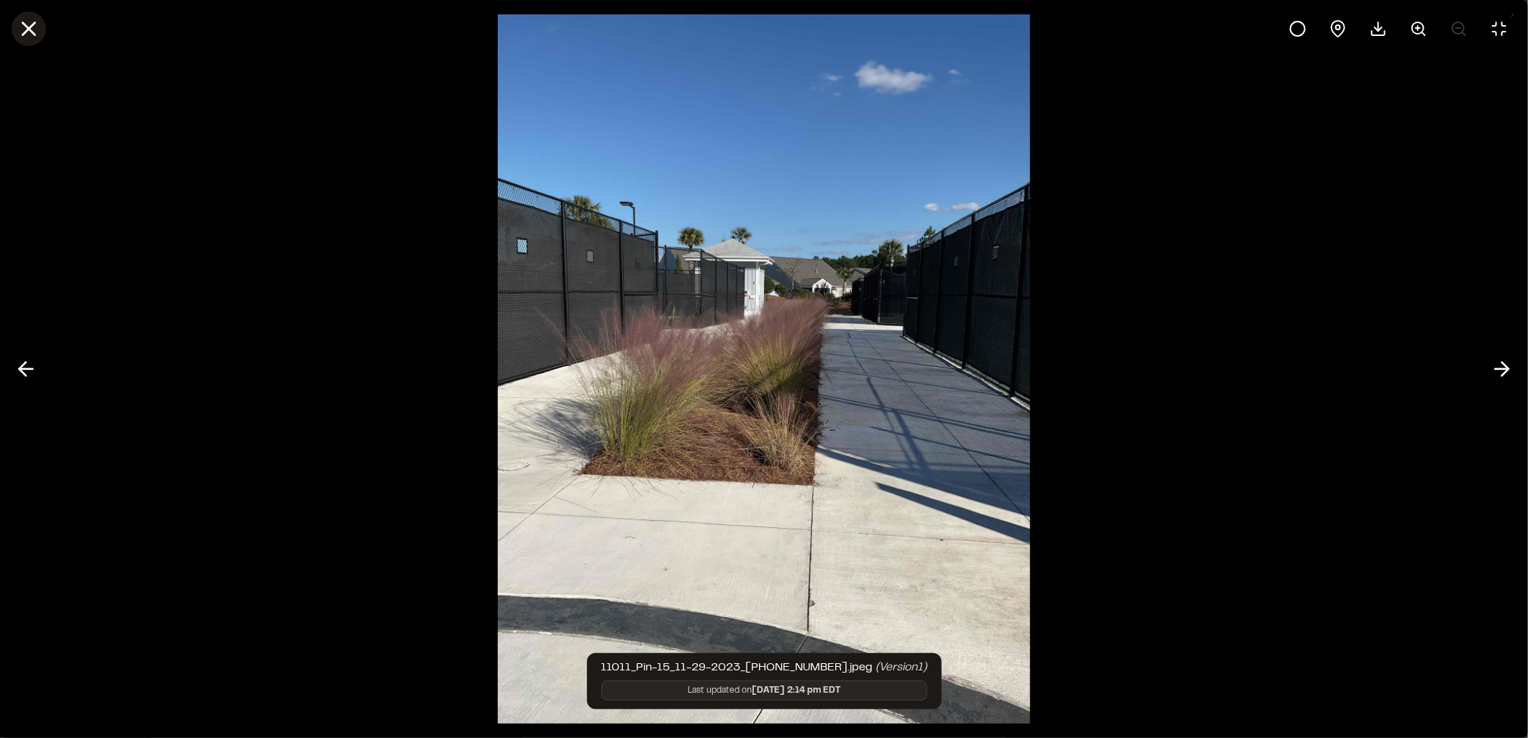
click at [14, 30] on button at bounding box center [29, 29] width 35 height 35
